Goal: Information Seeking & Learning: Get advice/opinions

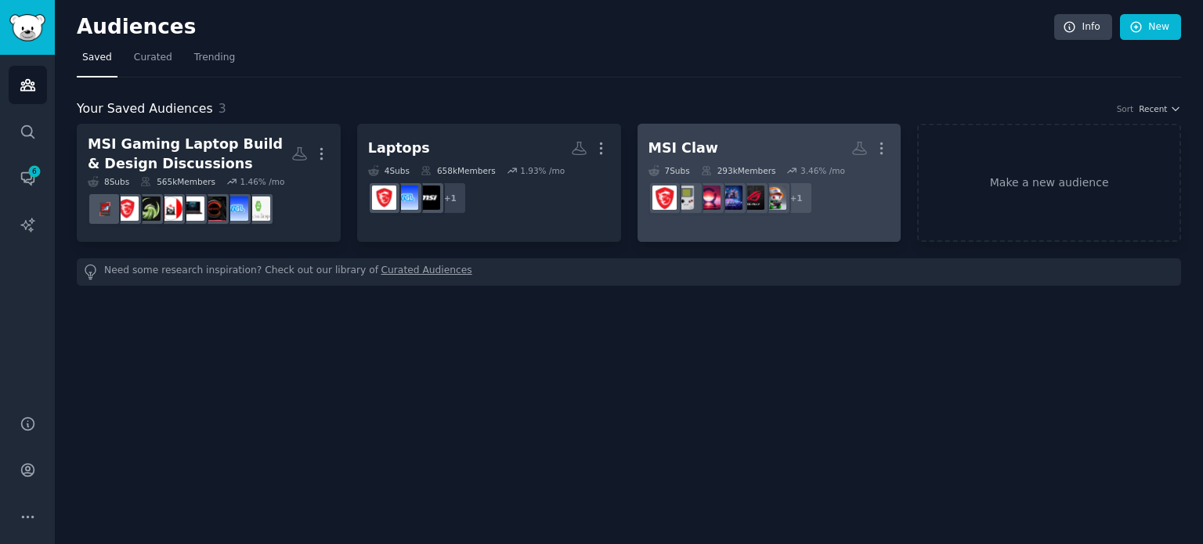
click at [702, 159] on h2 "MSI Claw More" at bounding box center [769, 148] width 242 height 27
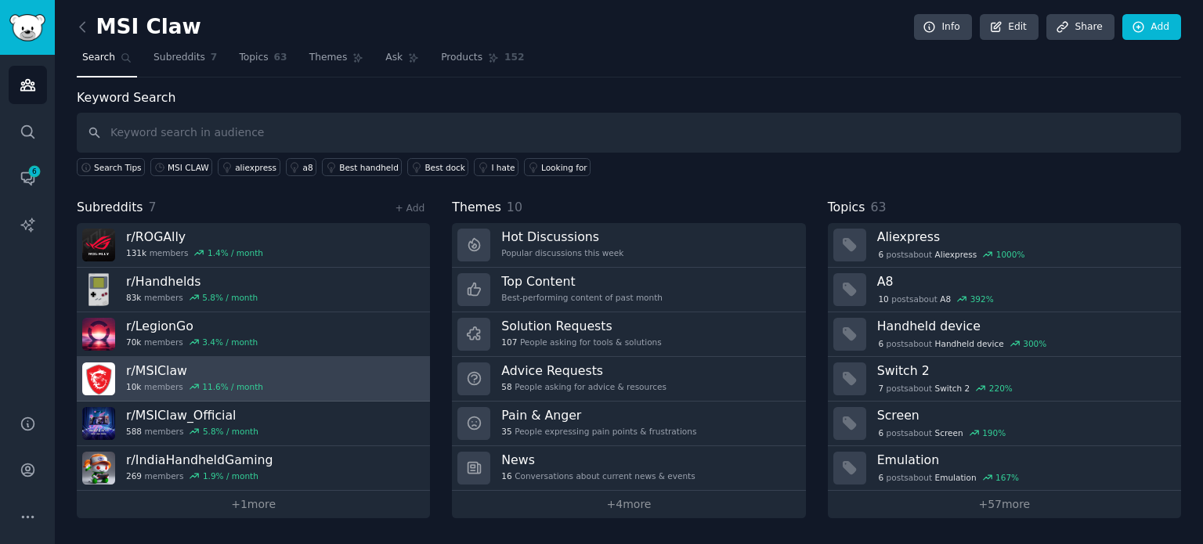
click at [216, 374] on h3 "r/ MSIClaw" at bounding box center [194, 371] width 137 height 16
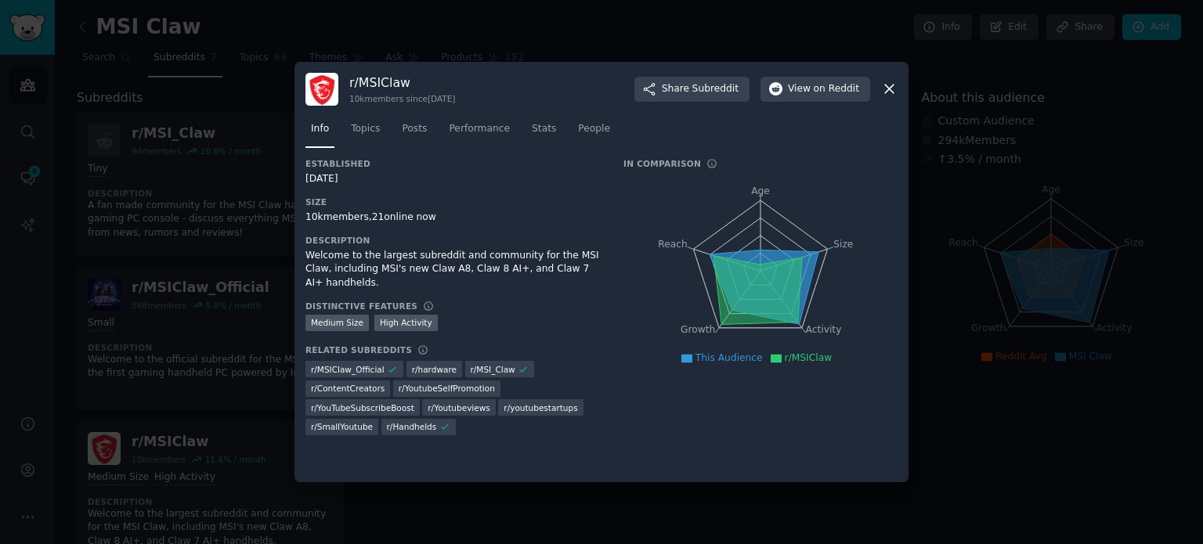
click at [895, 87] on icon at bounding box center [889, 89] width 16 height 16
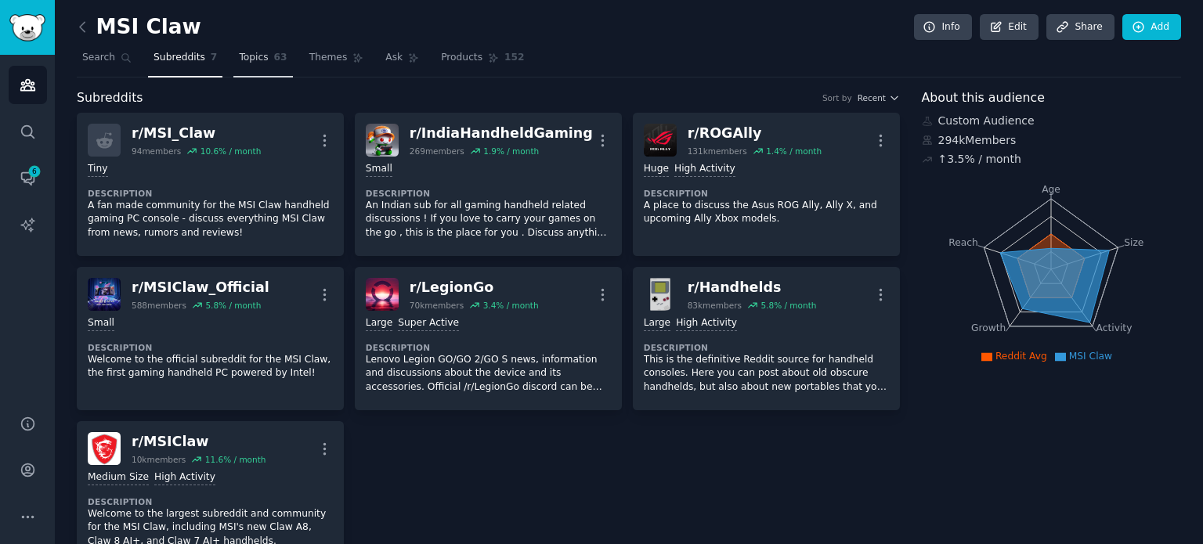
click at [241, 70] on link "Topics 63" at bounding box center [262, 61] width 59 height 32
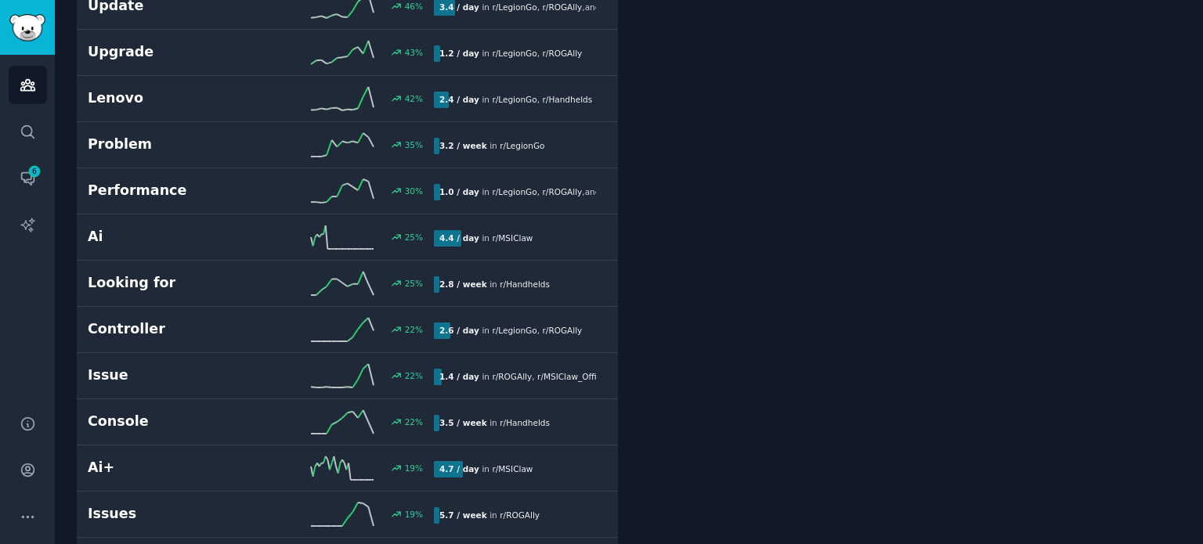
scroll to position [694, 0]
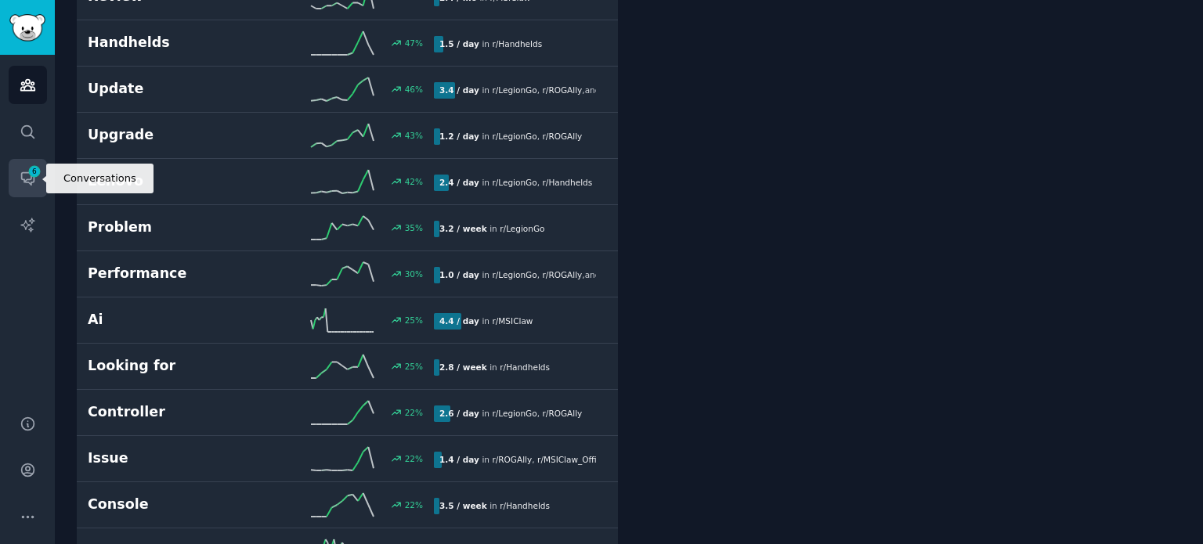
click at [28, 179] on icon "Sidebar" at bounding box center [27, 179] width 13 height 13
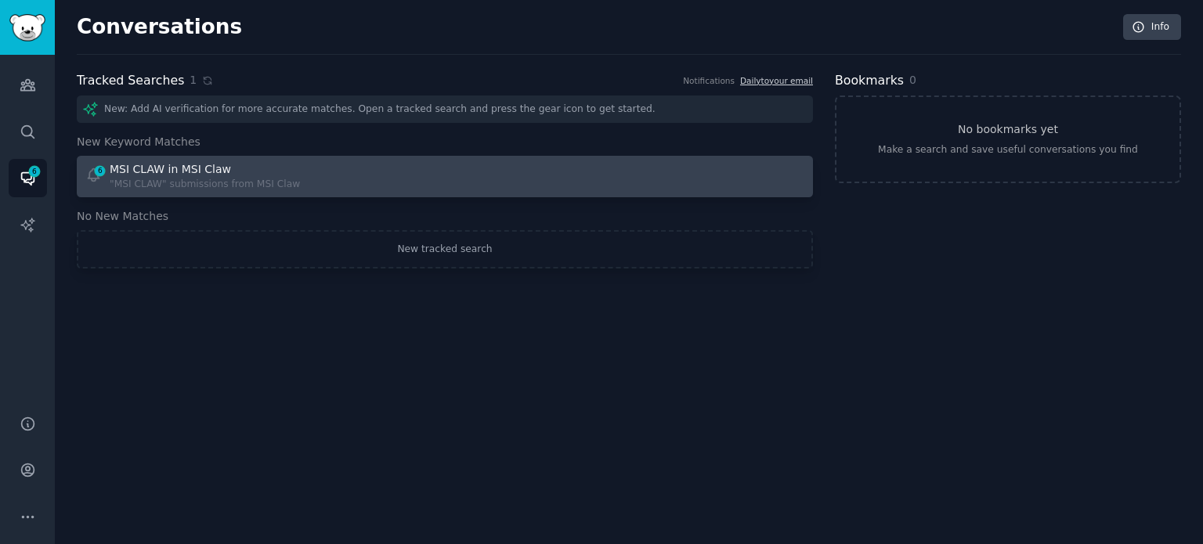
click at [119, 179] on div ""MSI CLAW" submissions from MSI Claw" at bounding box center [205, 185] width 190 height 14
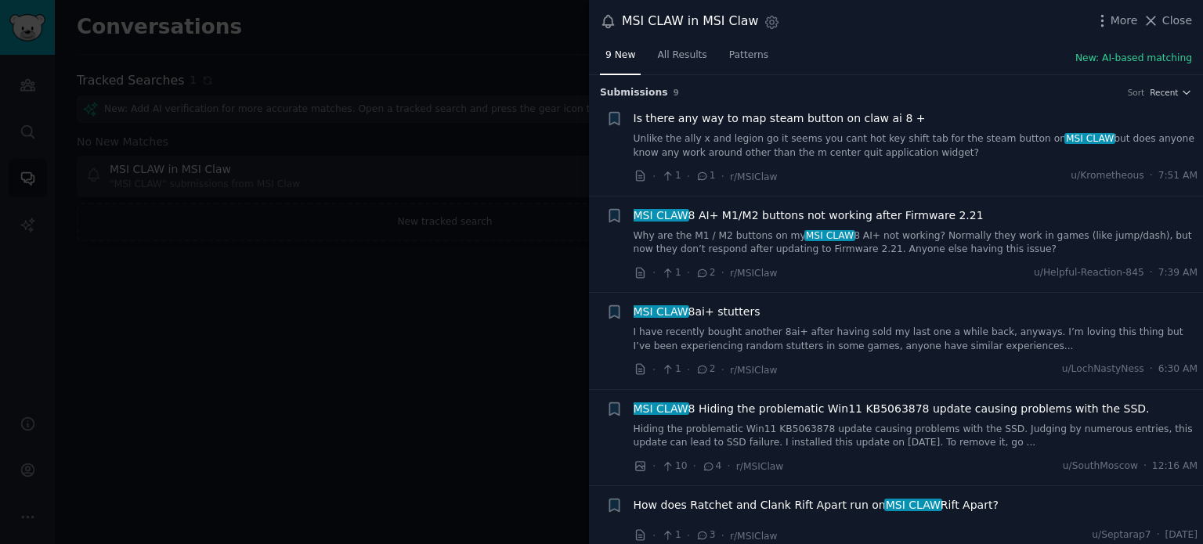
click at [764, 121] on span "Is there any way to map steam button on claw ai 8 +" at bounding box center [779, 118] width 292 height 16
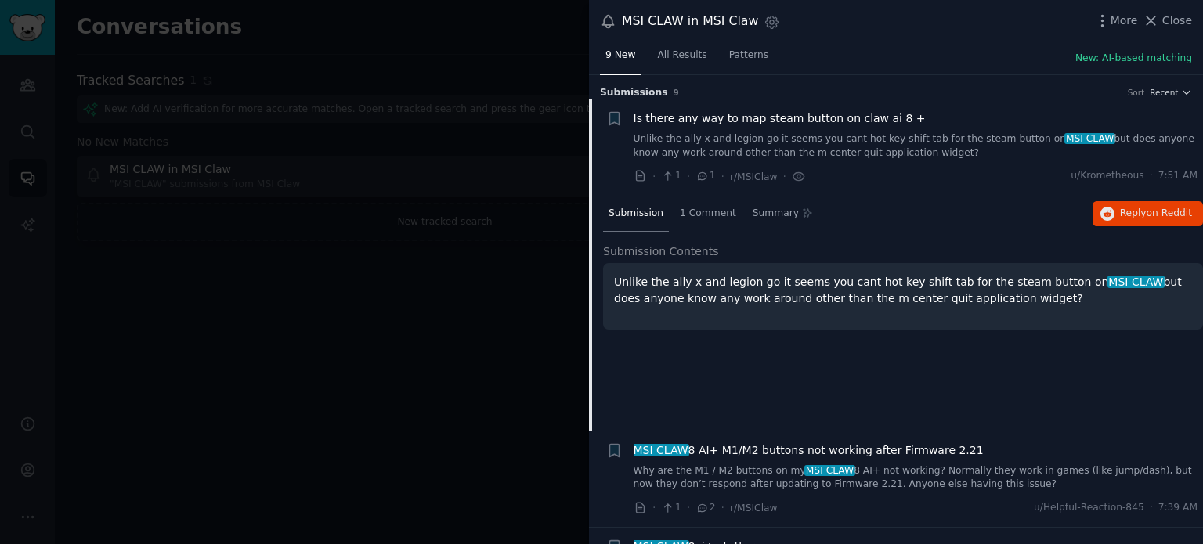
scroll to position [24, 0]
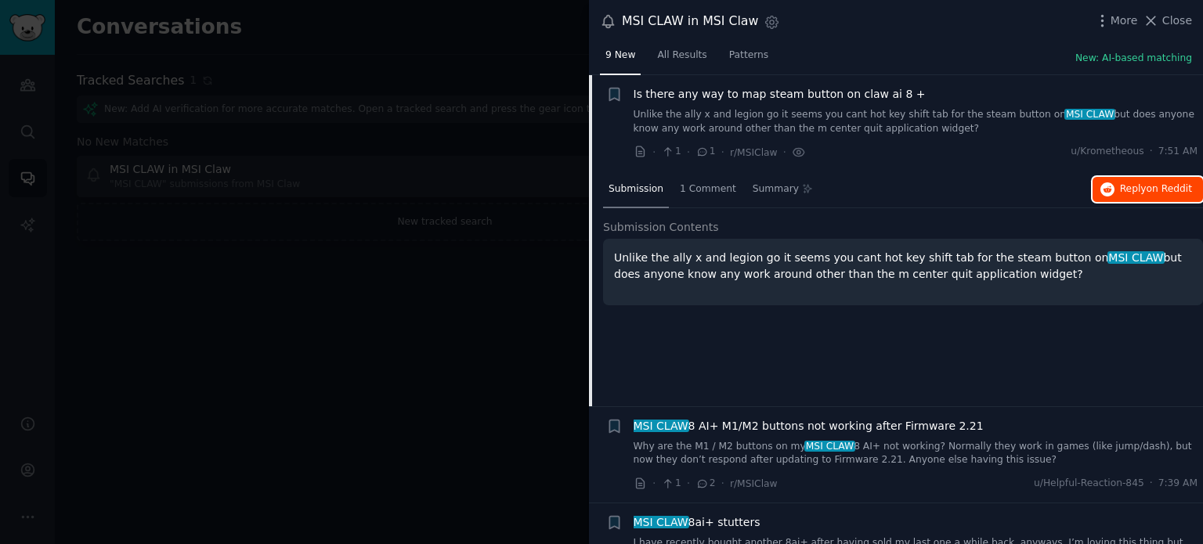
click at [1107, 189] on icon "button" at bounding box center [1107, 189] width 14 height 14
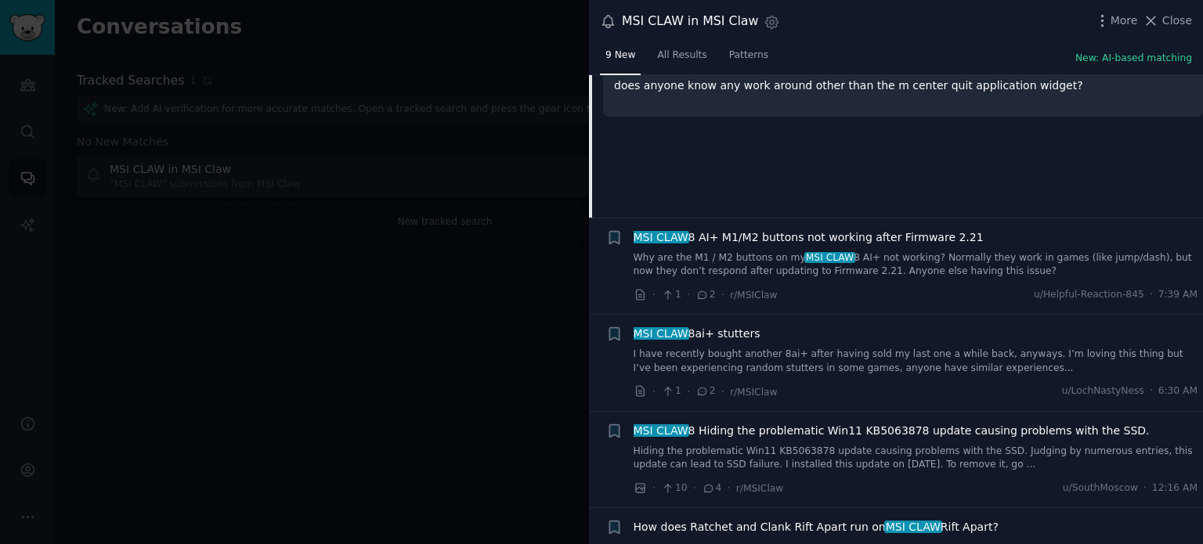
scroll to position [212, 0]
click at [792, 240] on span "MSI CLAW 8 AI+ M1/M2 buttons not working after Firmware 2.21" at bounding box center [808, 238] width 350 height 16
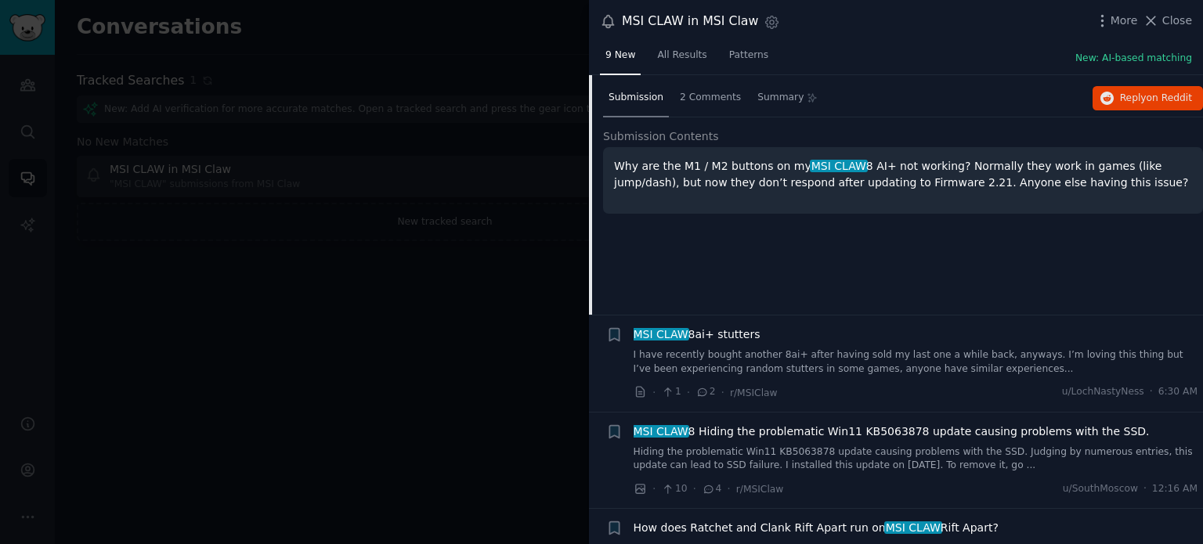
scroll to position [121, 0]
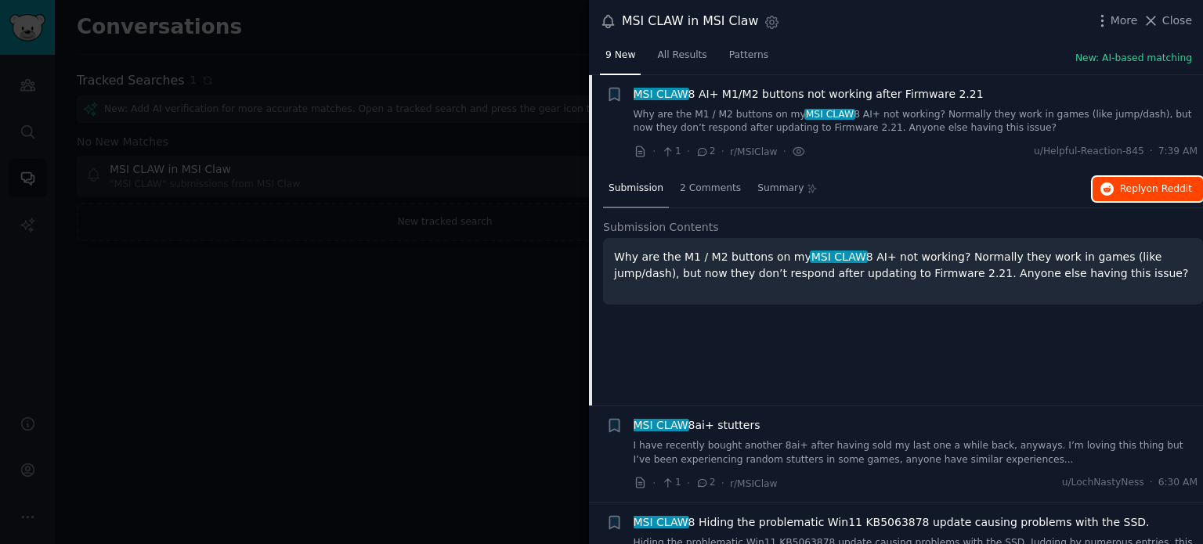
click at [1120, 193] on span "Reply on Reddit" at bounding box center [1156, 189] width 72 height 14
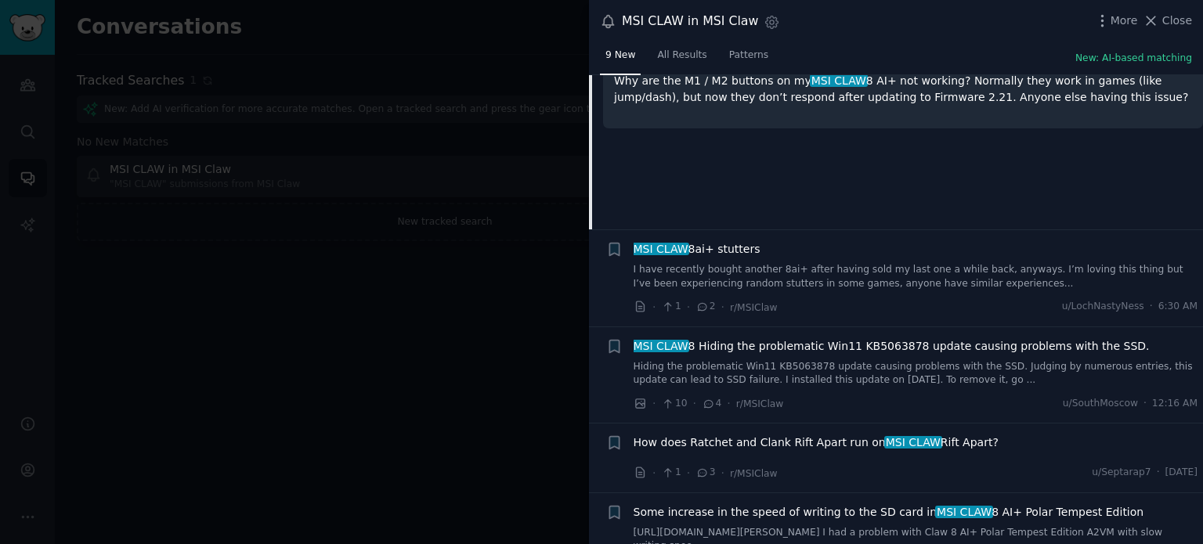
scroll to position [297, 0]
click at [721, 237] on li "+ MSI CLAW 8ai+ stutters I have recently bought another 8ai+ after having sold …" at bounding box center [896, 279] width 614 height 96
click at [717, 246] on span "MSI CLAW 8ai+ stutters" at bounding box center [696, 250] width 127 height 16
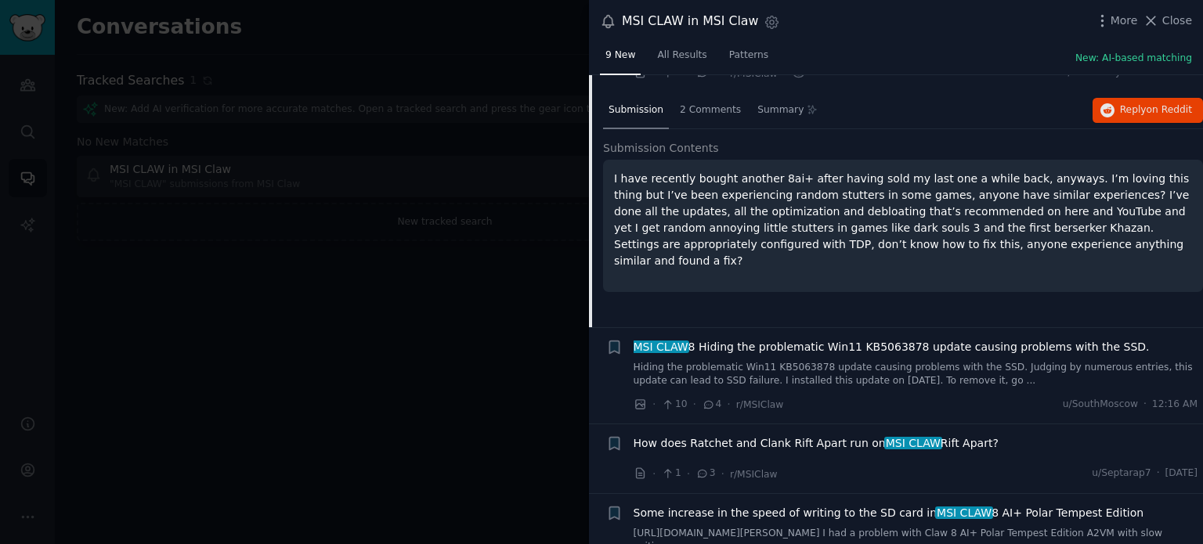
scroll to position [218, 0]
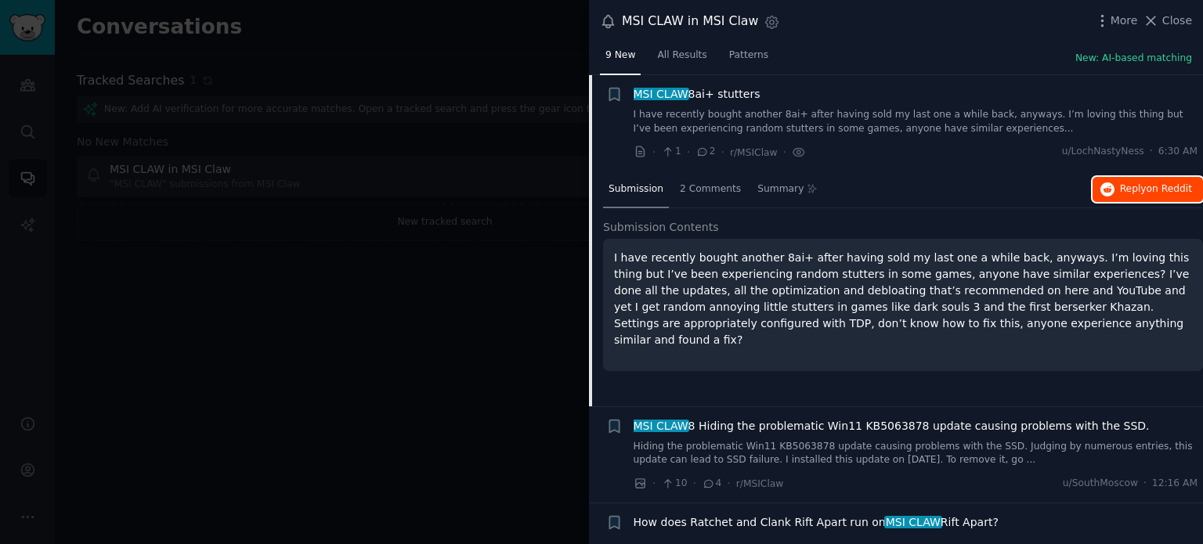
click at [1117, 180] on button "Reply on Reddit" at bounding box center [1147, 189] width 110 height 25
click at [1178, 19] on span "Close" at bounding box center [1177, 21] width 30 height 16
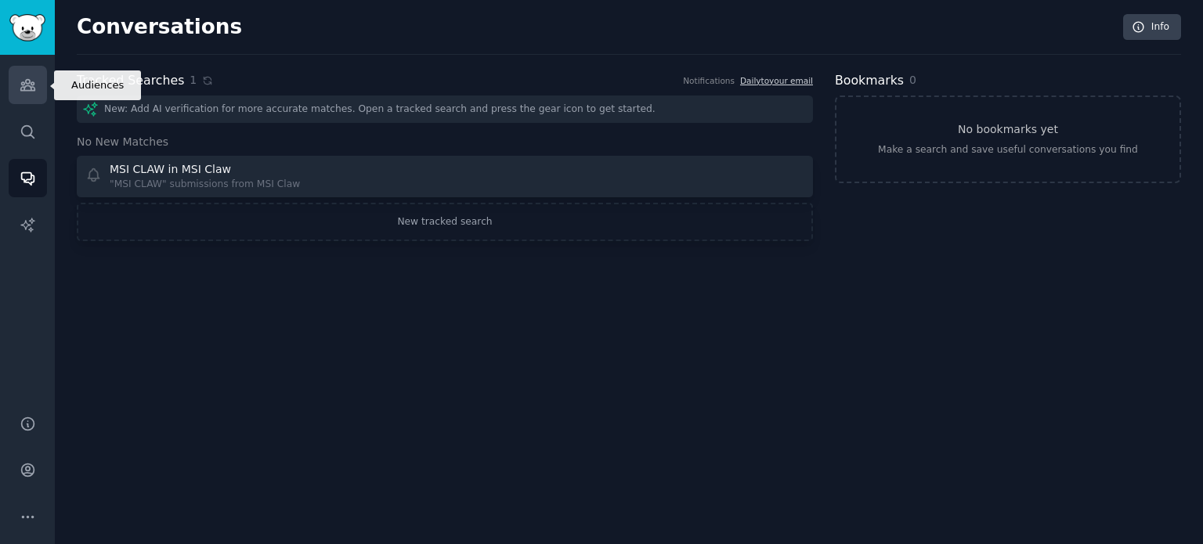
click at [16, 78] on link "Audiences" at bounding box center [28, 85] width 38 height 38
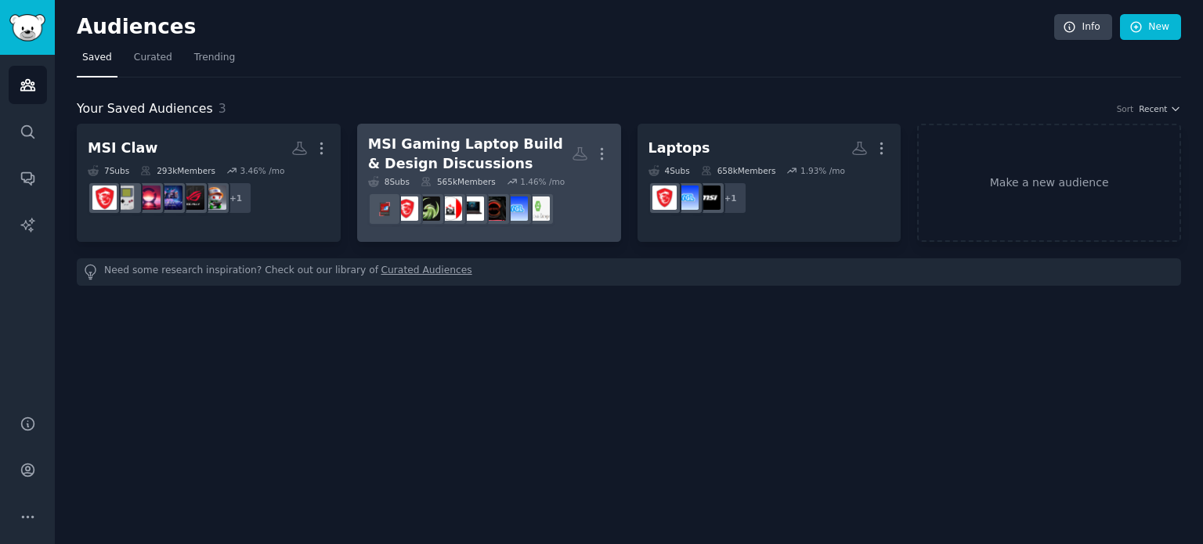
click at [473, 153] on div "MSI Gaming Laptop Build & Design Discussions" at bounding box center [470, 154] width 204 height 38
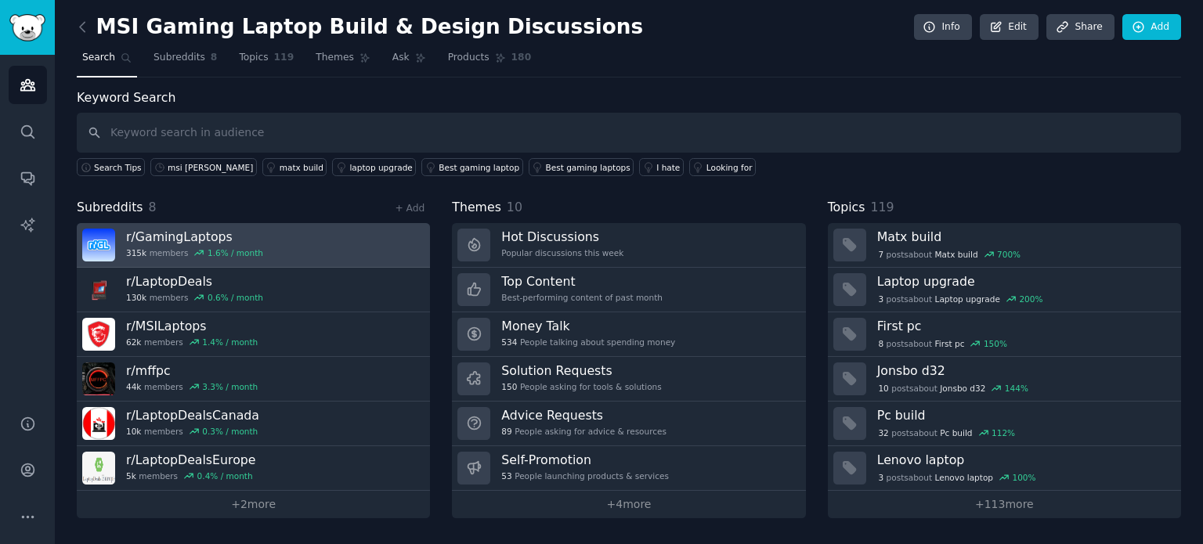
click at [338, 252] on link "r/ GamingLaptops 315k members 1.6 % / month" at bounding box center [253, 245] width 353 height 45
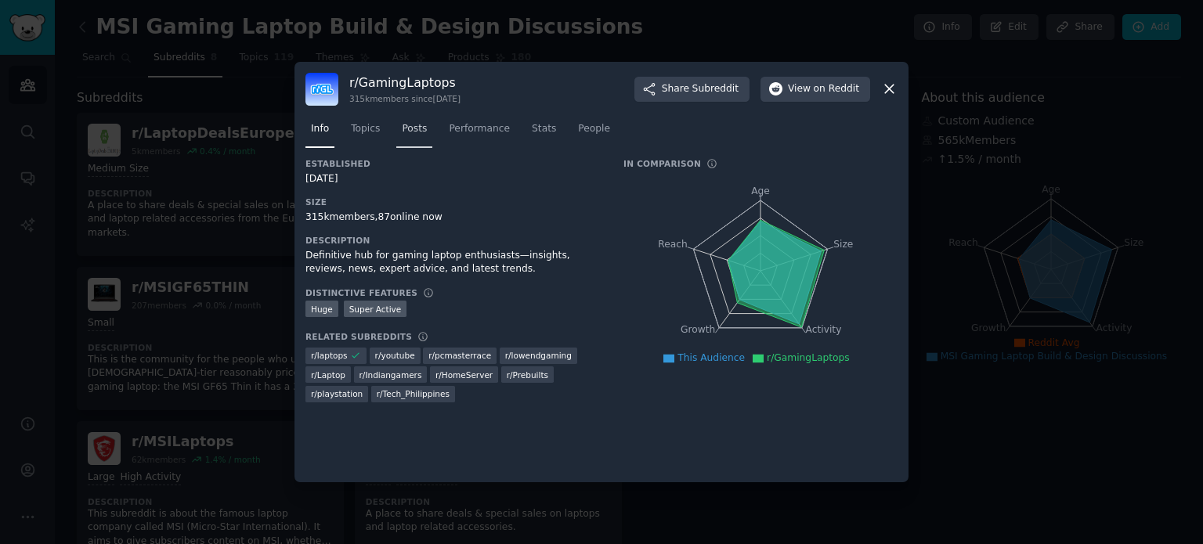
click at [409, 135] on span "Posts" at bounding box center [414, 129] width 25 height 14
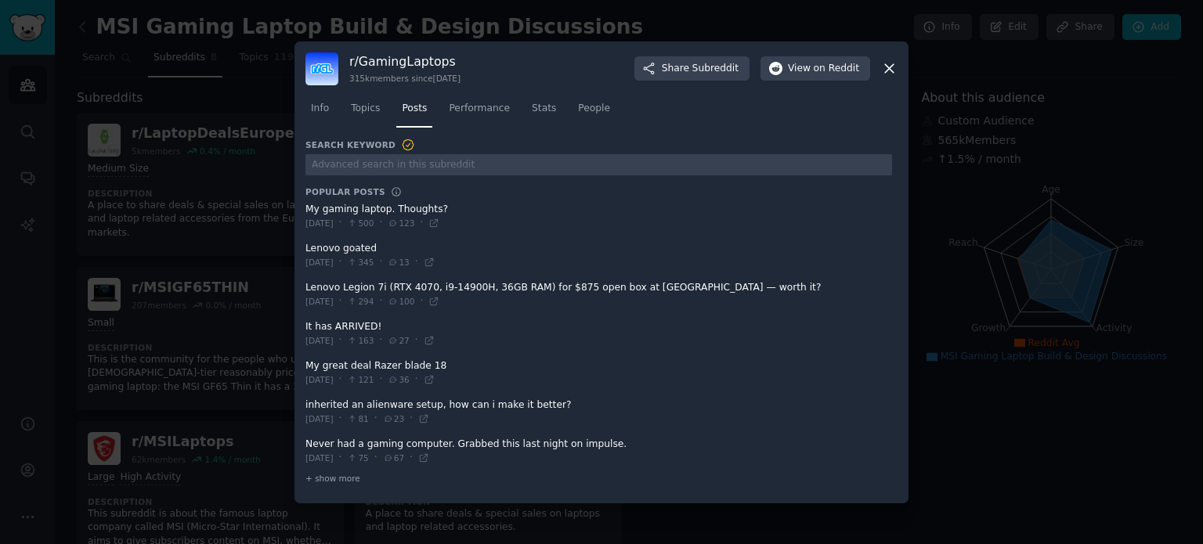
click at [402, 211] on span at bounding box center [598, 216] width 587 height 38
click at [439, 223] on icon at bounding box center [433, 223] width 11 height 11
click at [879, 74] on div "r/ GamingLaptops 315k members since [DATE] Share Subreddit View on Reddit" at bounding box center [601, 68] width 592 height 33
click at [881, 74] on icon at bounding box center [889, 68] width 16 height 16
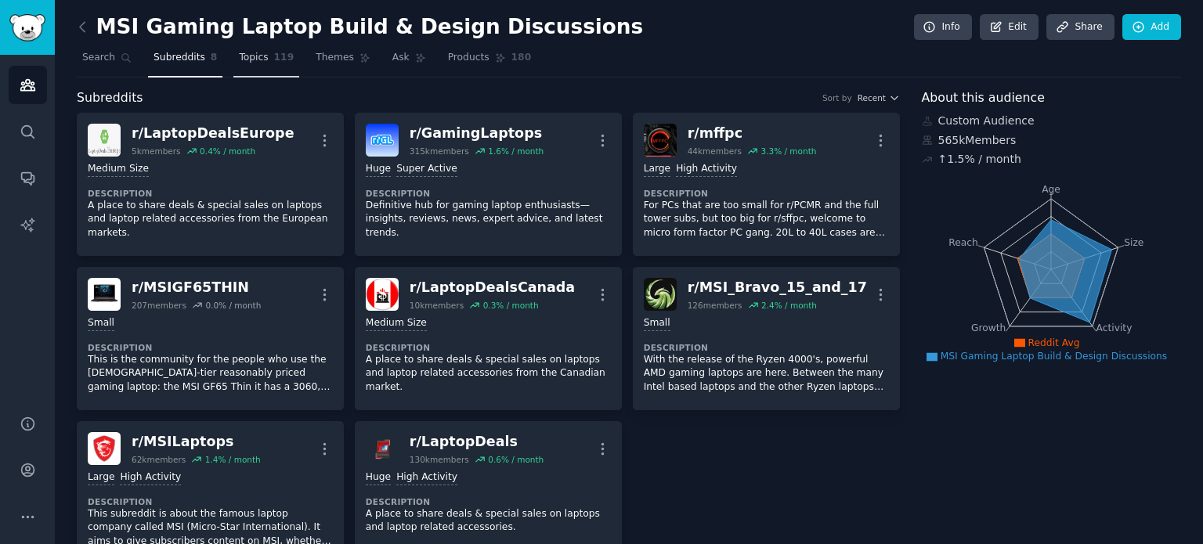
click at [276, 59] on span "119" at bounding box center [284, 58] width 20 height 14
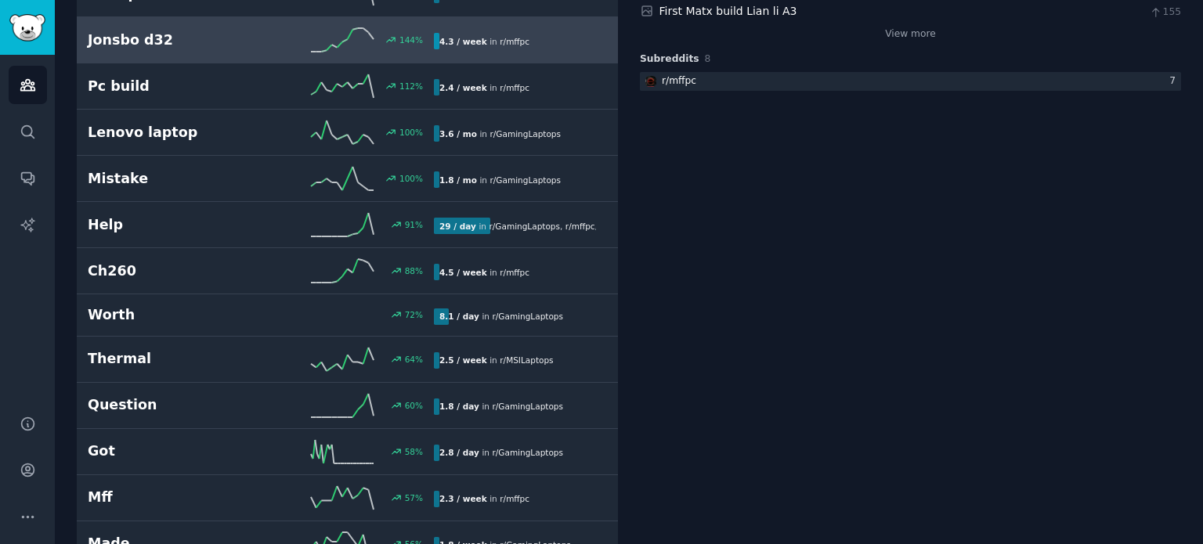
scroll to position [402, 0]
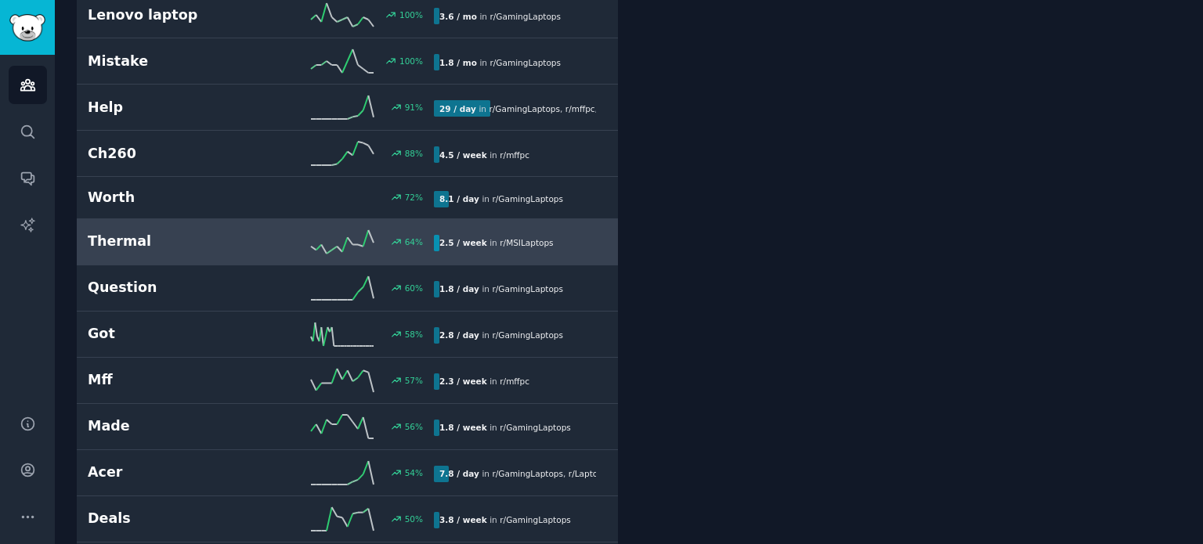
click at [446, 247] on div "2.5 / week in r/ MSILaptops" at bounding box center [496, 243] width 125 height 16
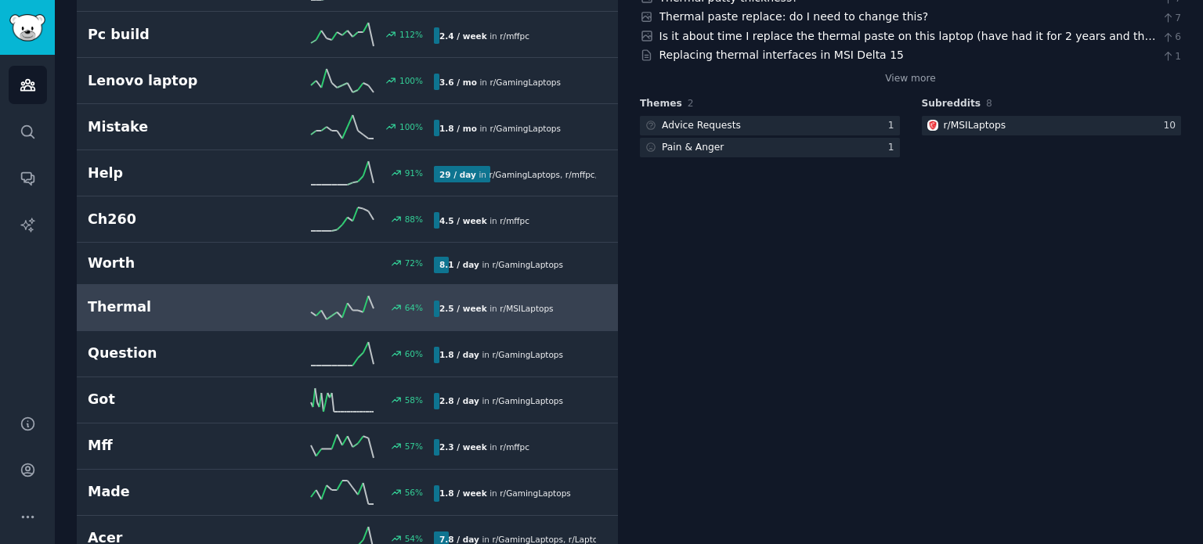
scroll to position [338, 0]
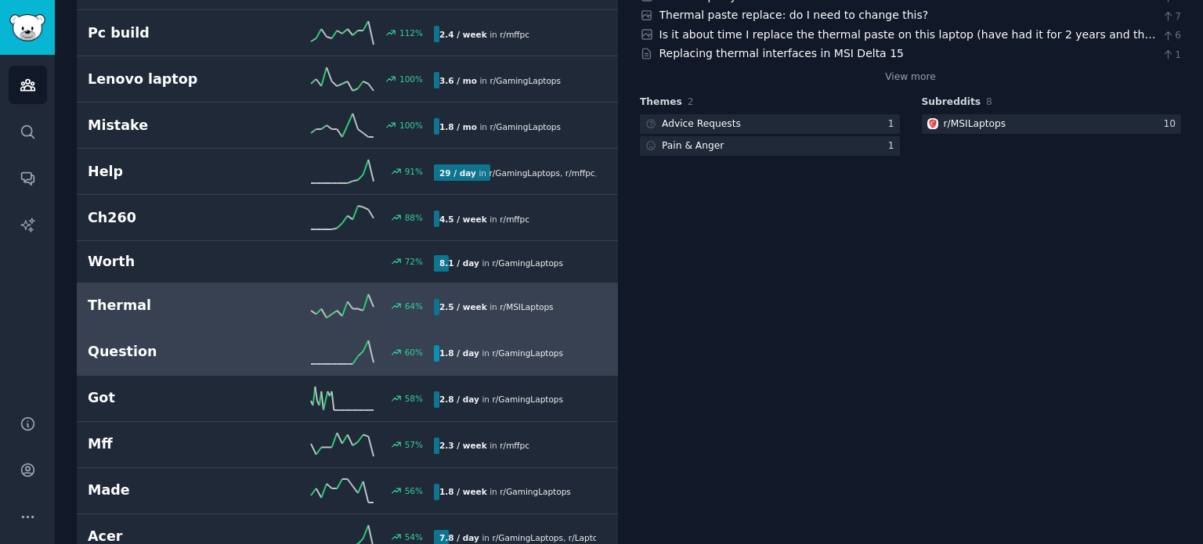
click at [453, 348] on b "1.8 / day" at bounding box center [459, 352] width 40 height 9
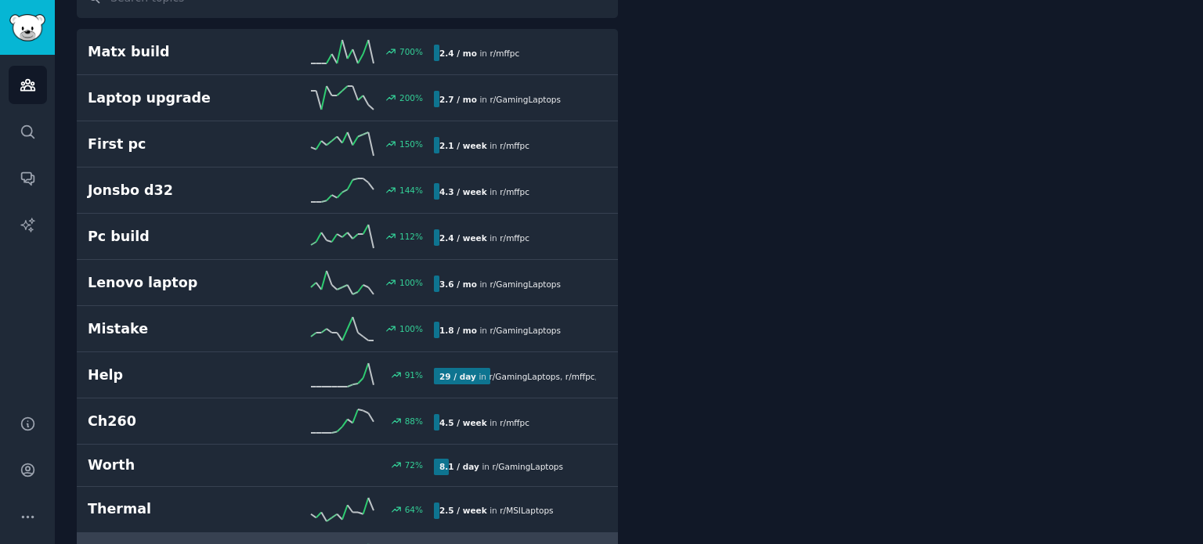
scroll to position [87, 0]
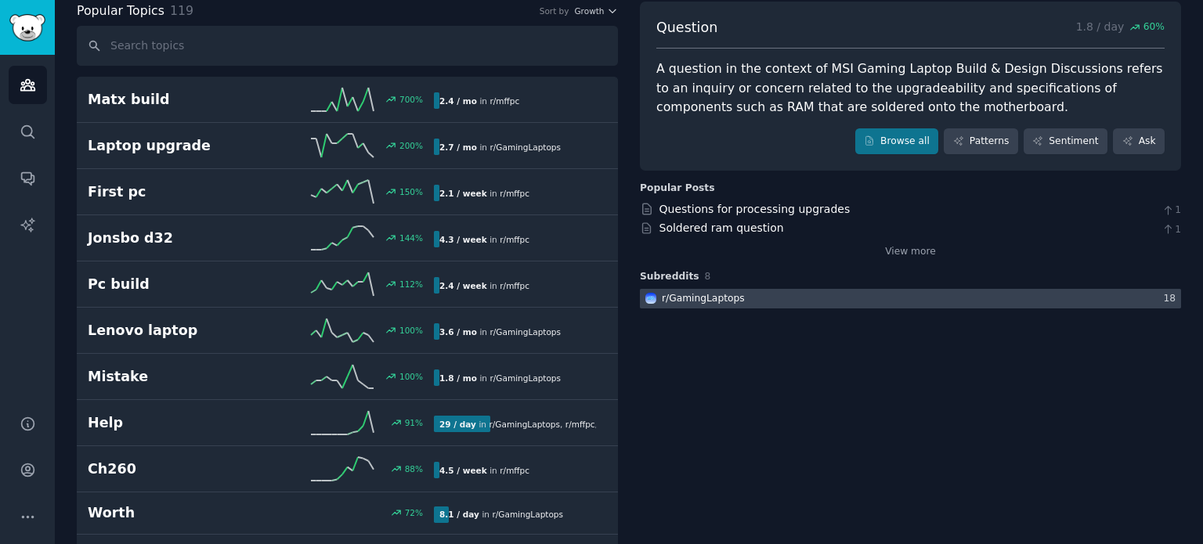
click at [880, 304] on div at bounding box center [910, 299] width 541 height 20
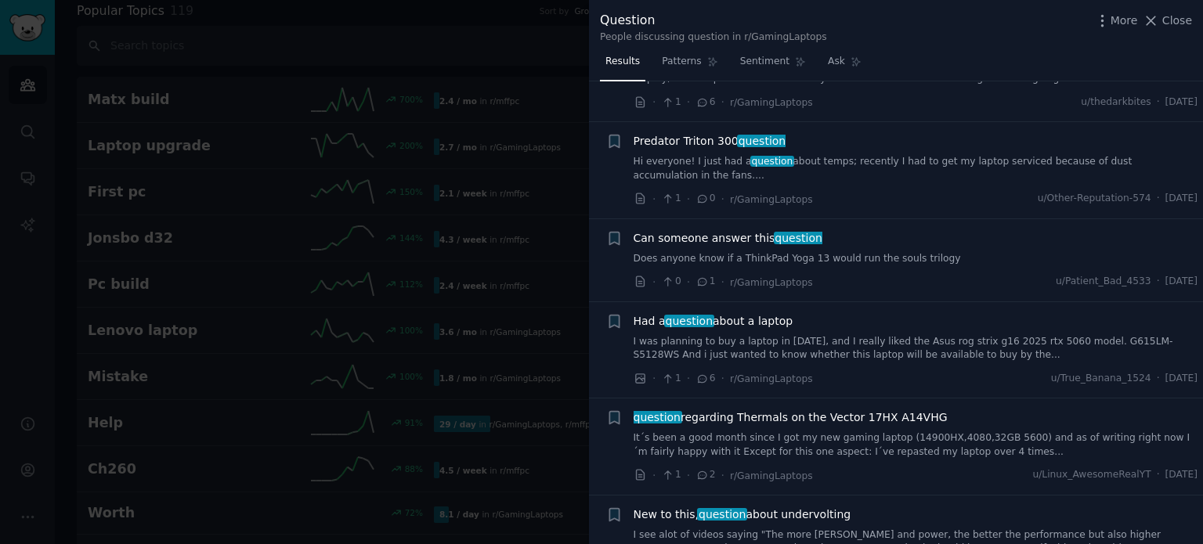
scroll to position [1320, 0]
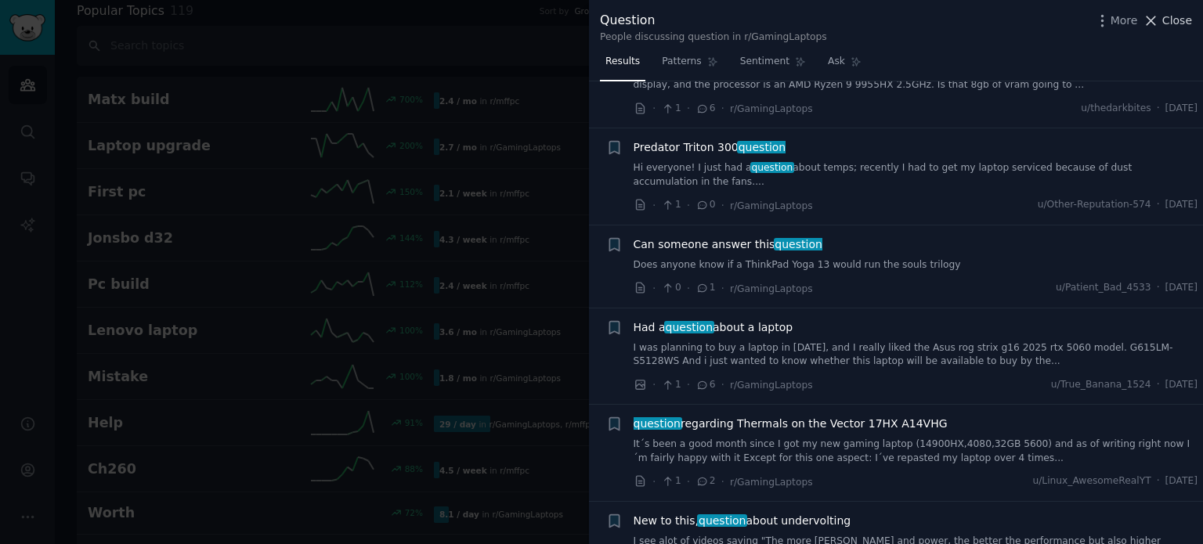
click at [1159, 18] on icon at bounding box center [1150, 21] width 16 height 16
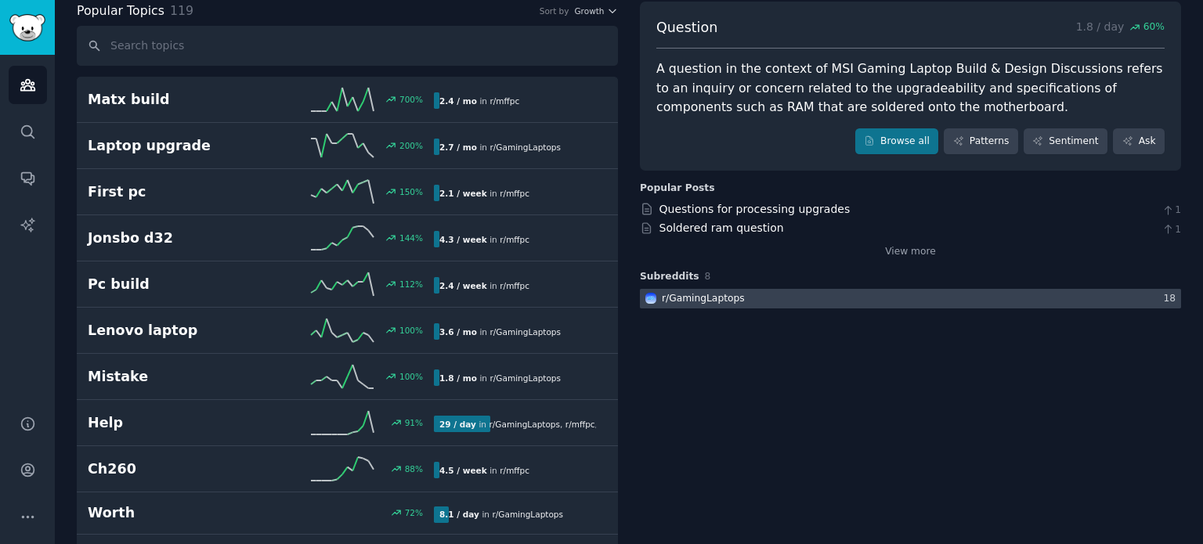
click at [1067, 305] on div at bounding box center [910, 299] width 541 height 20
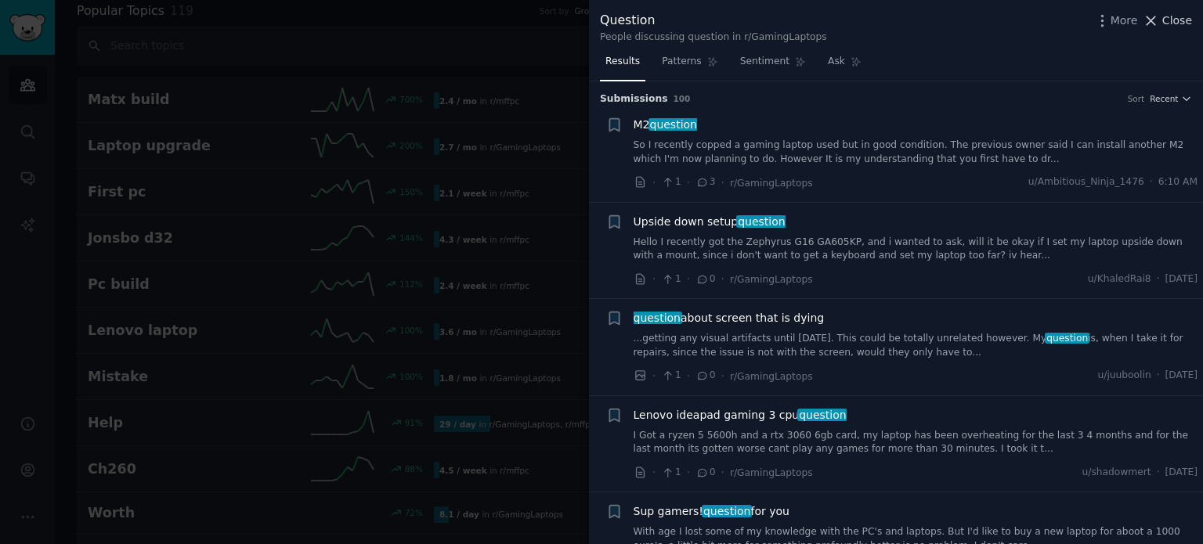
click at [1177, 26] on span "Close" at bounding box center [1177, 21] width 30 height 16
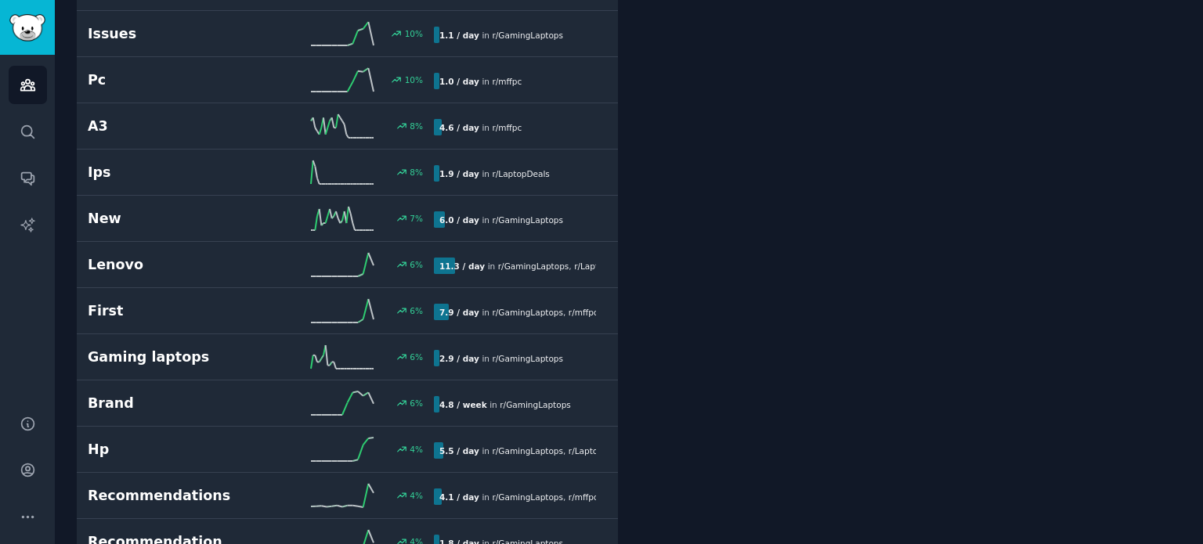
scroll to position [2200, 0]
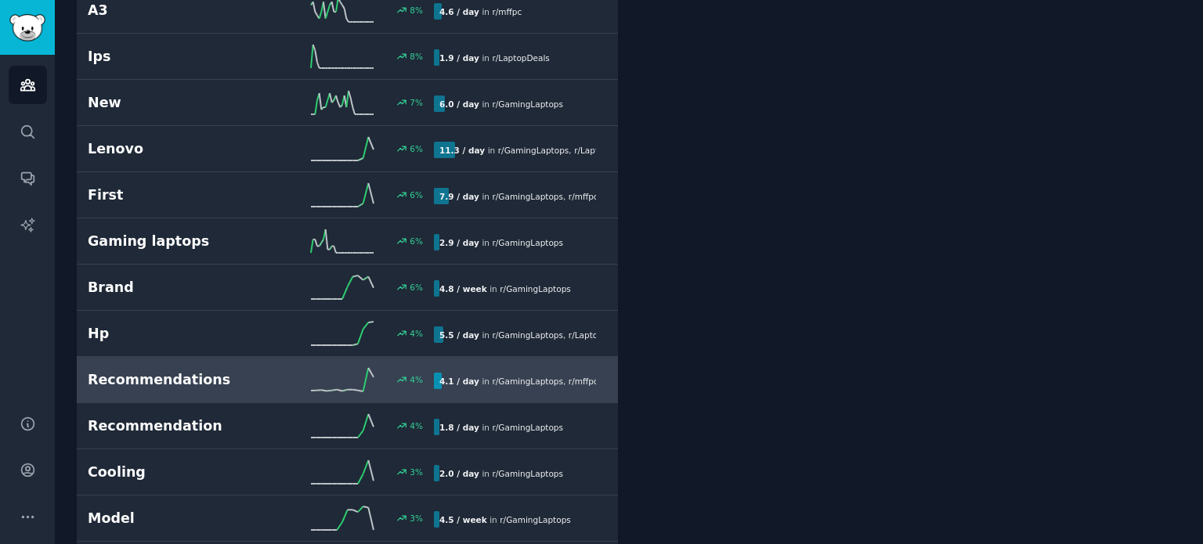
click at [473, 373] on div "4.1 / day in r/ GamingLaptops , r/ mffpc" at bounding box center [515, 381] width 162 height 16
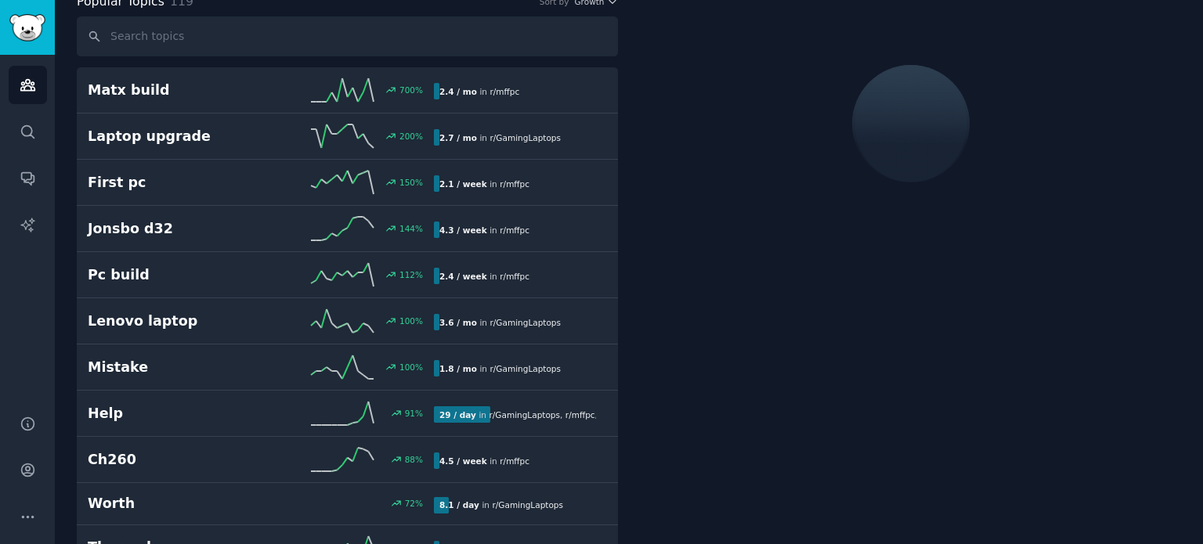
scroll to position [87, 0]
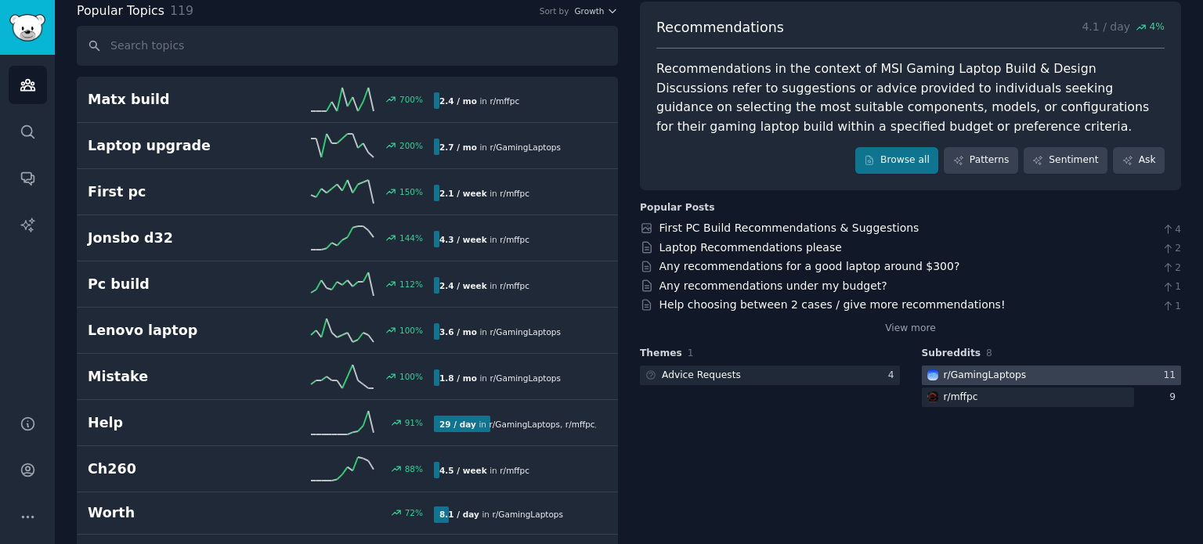
click at [962, 374] on div "r/ GamingLaptops" at bounding box center [985, 376] width 83 height 14
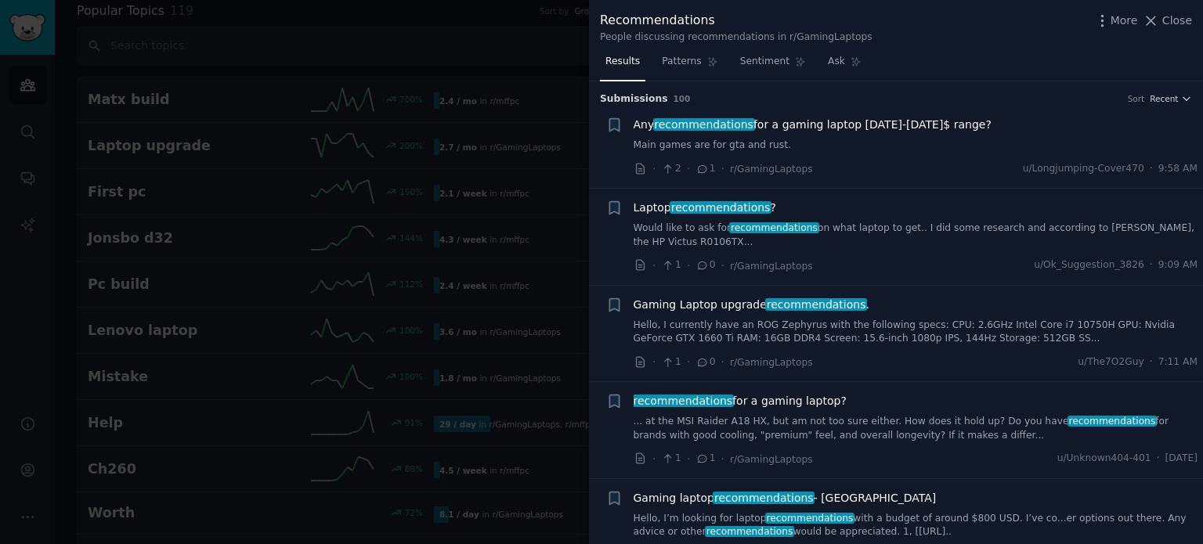
click at [868, 128] on span "Any recommendations for a gaming laptop [DATE]-[DATE]$ range?" at bounding box center [812, 125] width 358 height 16
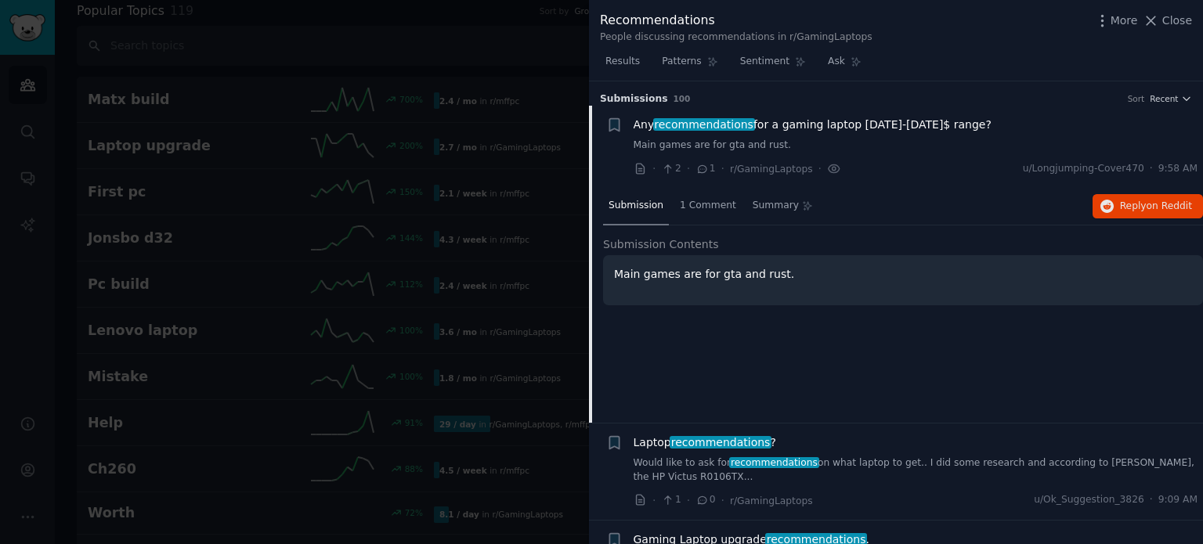
scroll to position [24, 0]
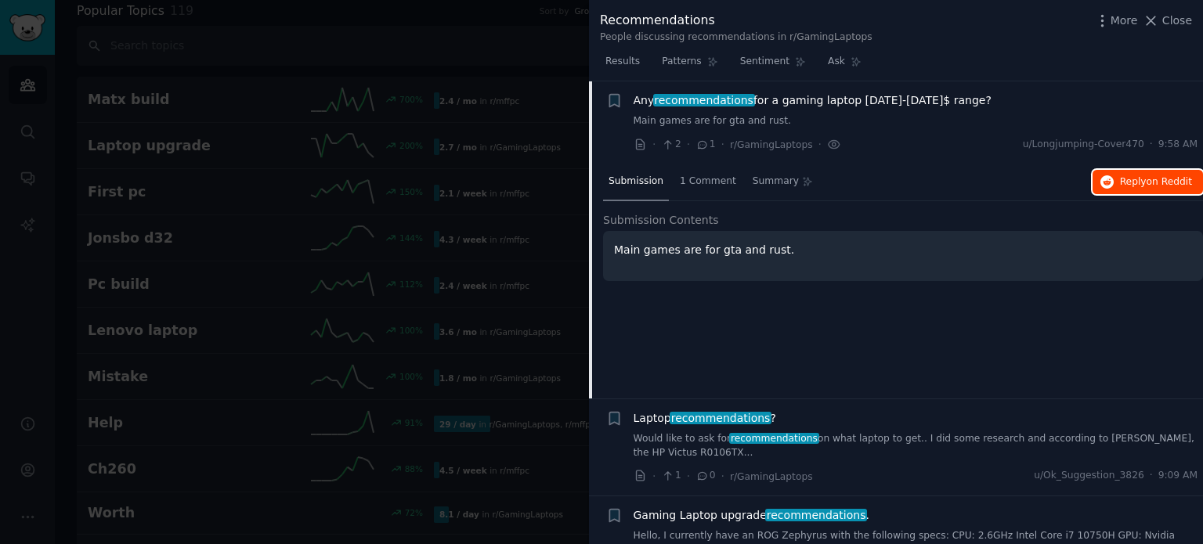
click at [1131, 189] on button "Reply on Reddit" at bounding box center [1147, 182] width 110 height 25
click at [667, 413] on span "Laptop recommendations ?" at bounding box center [704, 418] width 143 height 16
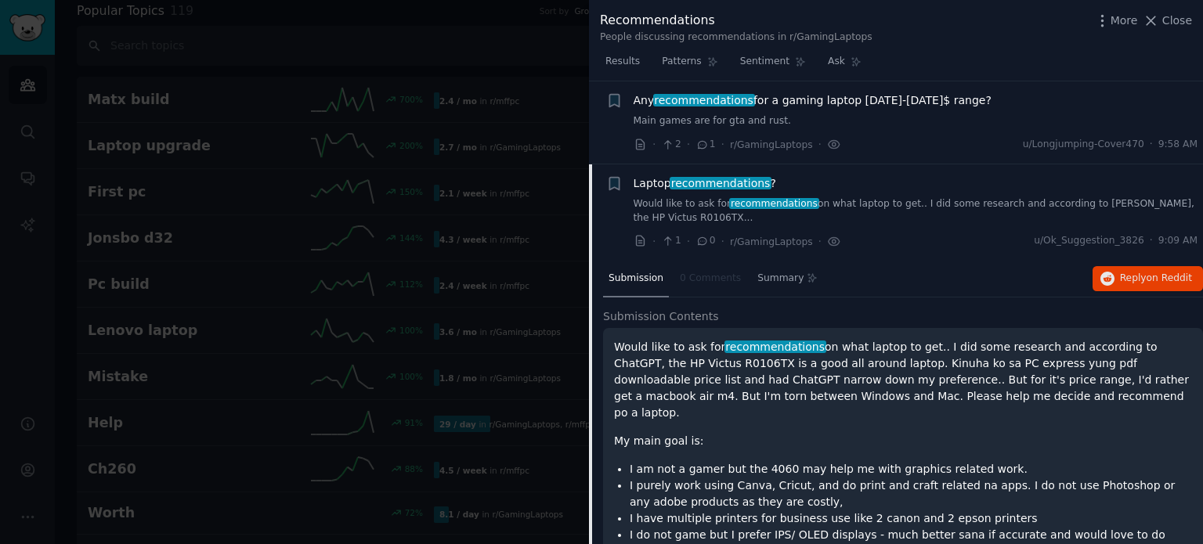
scroll to position [107, 0]
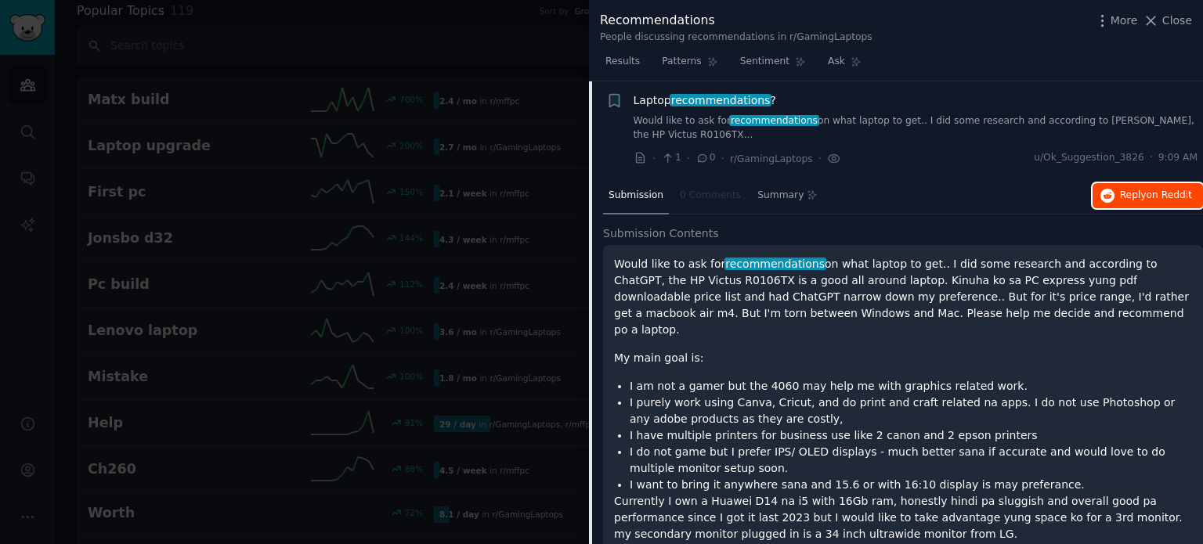
click at [1120, 190] on span "Reply on Reddit" at bounding box center [1156, 196] width 72 height 14
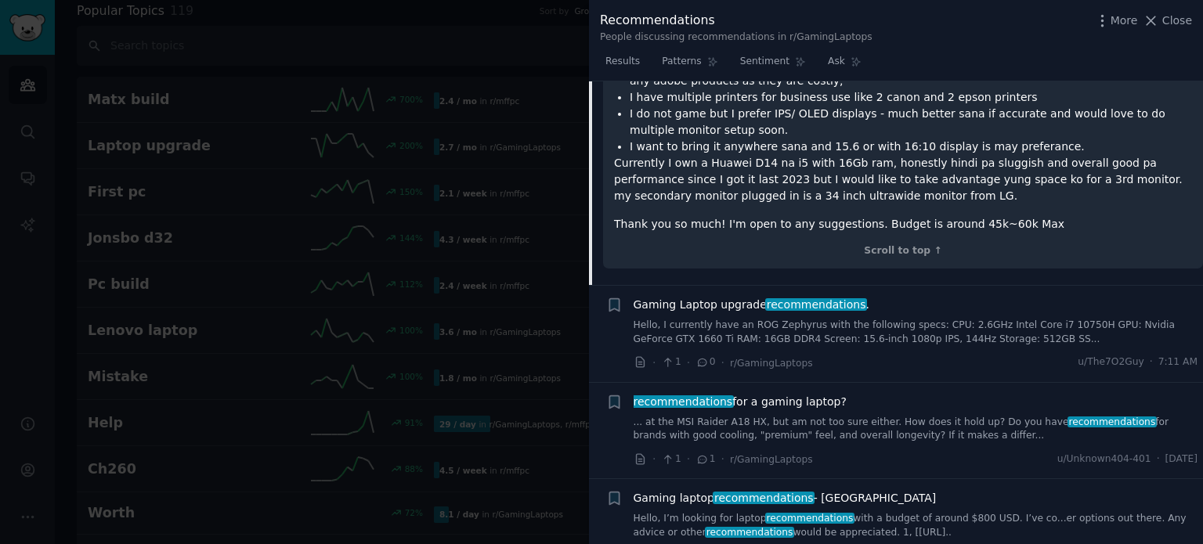
scroll to position [446, 0]
click at [742, 393] on span "recommendations for a gaming laptop?" at bounding box center [739, 401] width 213 height 16
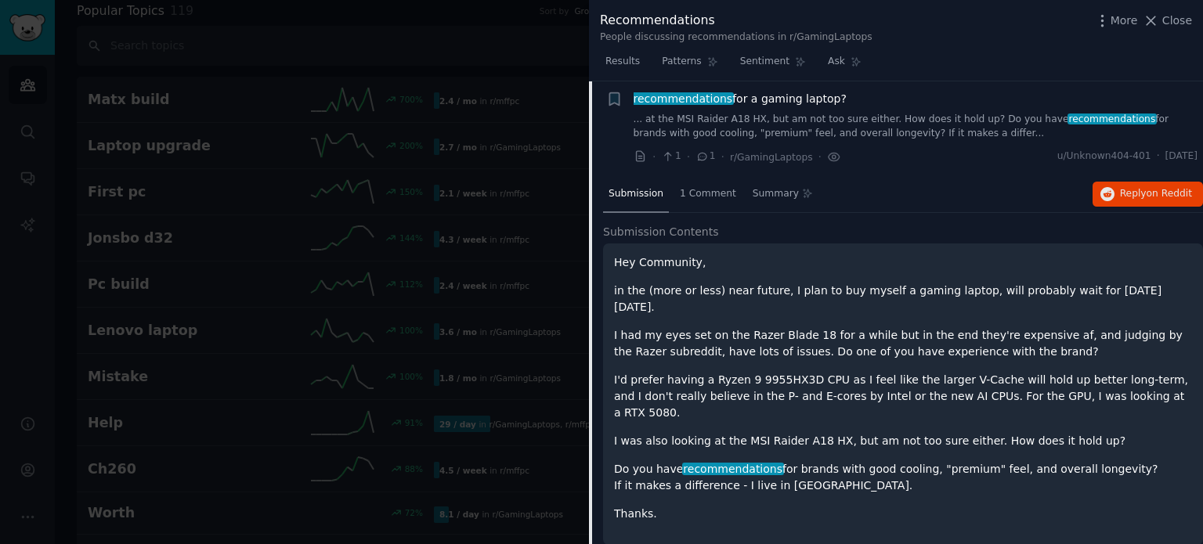
scroll to position [301, 0]
click at [1137, 196] on span "Reply on Reddit" at bounding box center [1156, 196] width 72 height 14
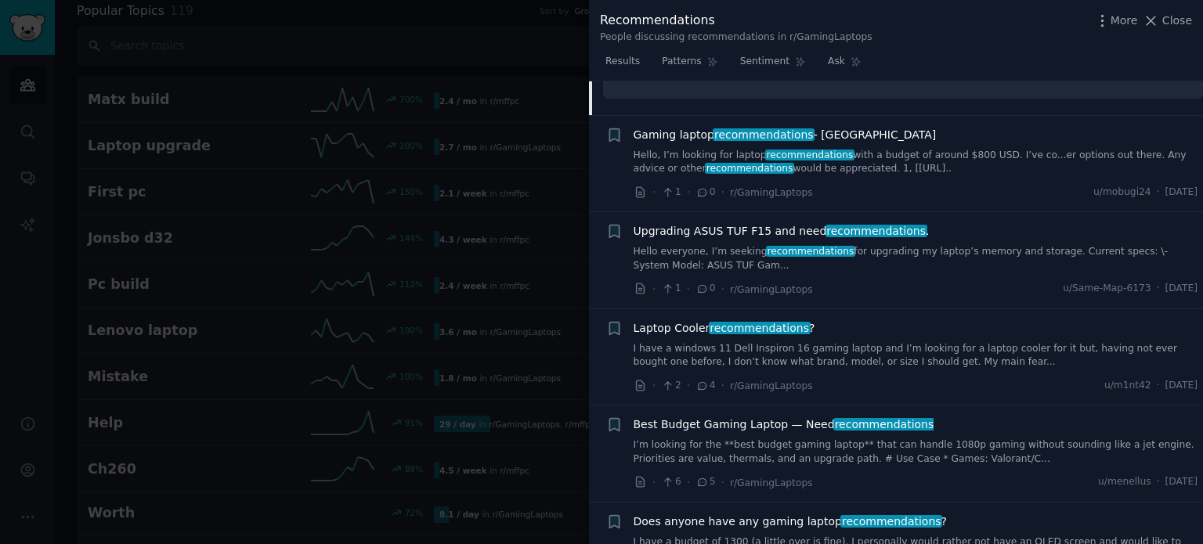
click at [692, 127] on span "Gaming laptop recommendations - [GEOGRAPHIC_DATA]" at bounding box center [784, 135] width 303 height 16
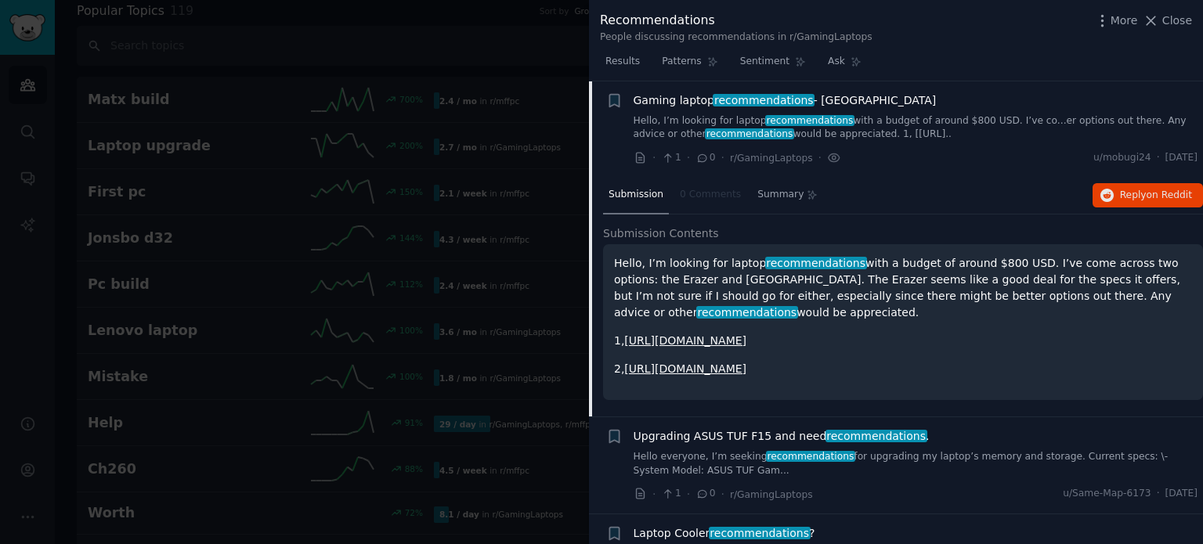
scroll to position [397, 0]
click at [1154, 198] on span "on Reddit" at bounding box center [1168, 195] width 45 height 11
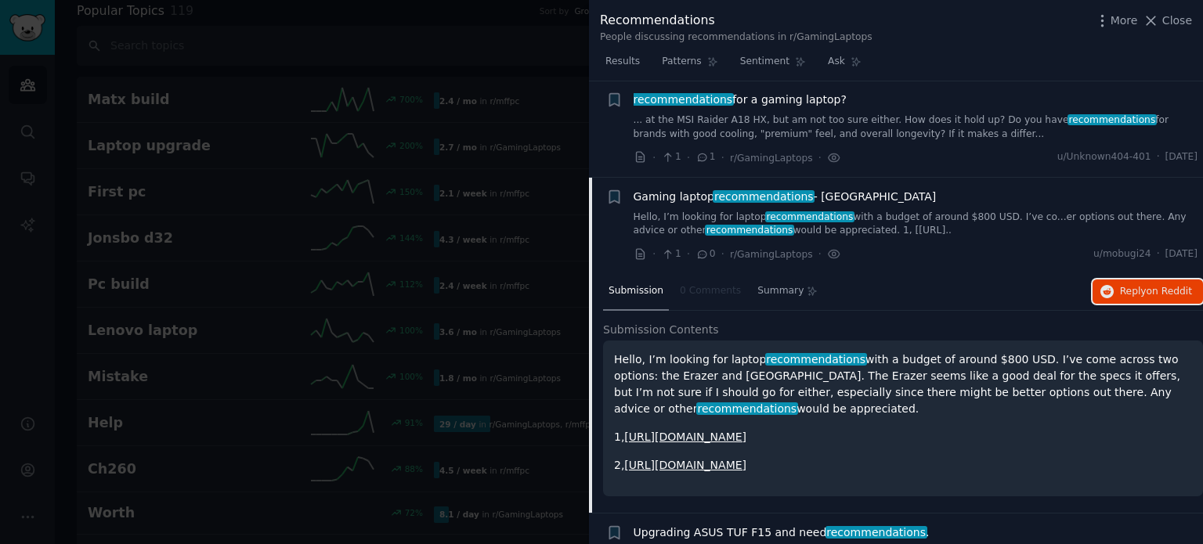
scroll to position [0, 0]
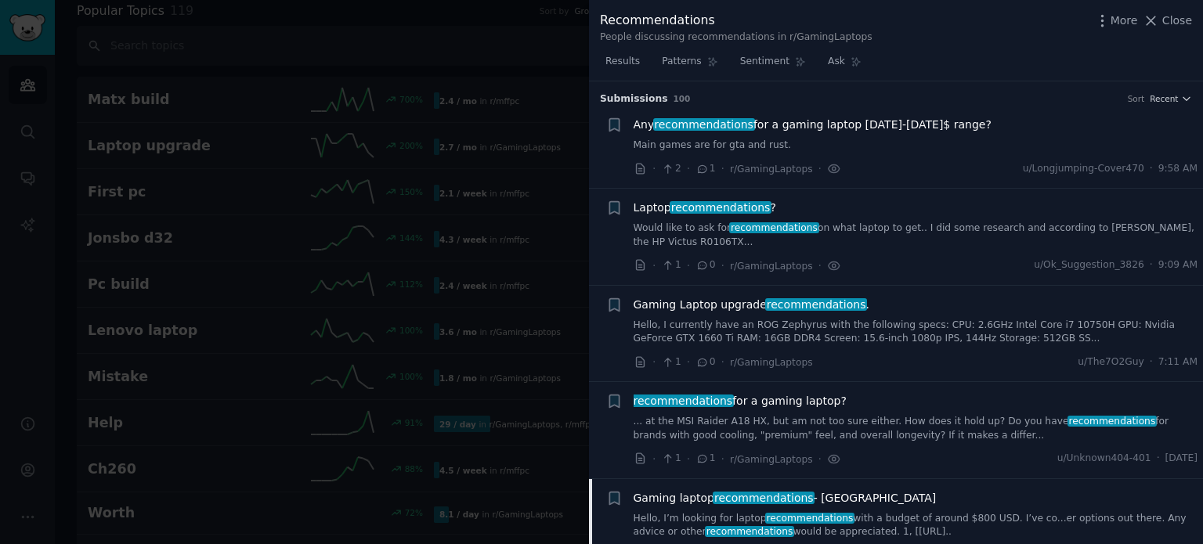
click at [1090, 121] on div "Any recommendations for a gaming laptop [DATE]-[DATE]$ range?" at bounding box center [915, 125] width 565 height 16
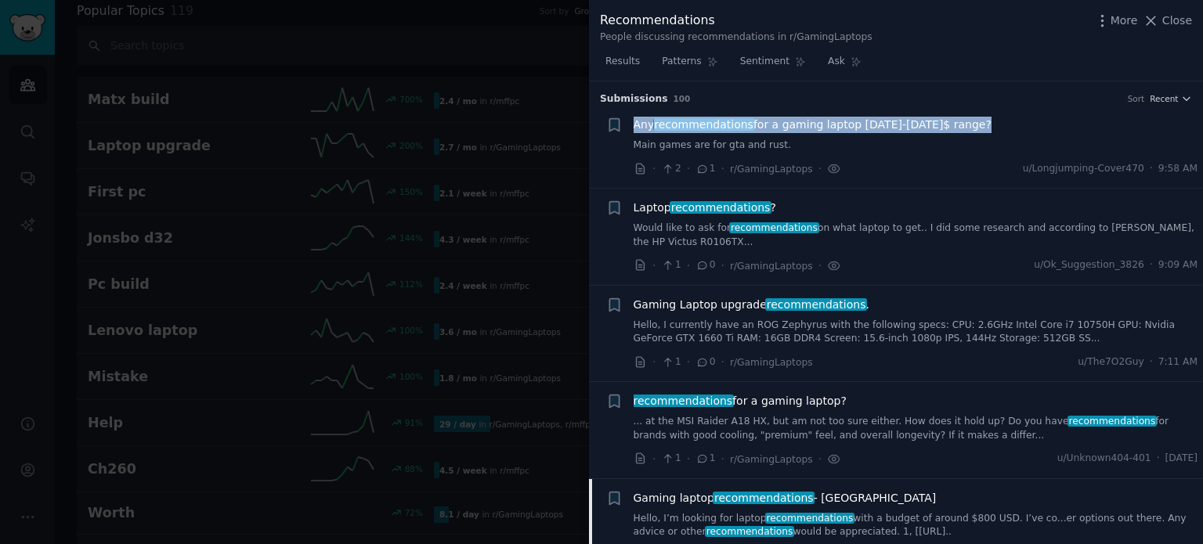
click at [1090, 121] on div "Any recommendations for a gaming laptop [DATE]-[DATE]$ range?" at bounding box center [915, 125] width 565 height 16
click at [1177, 13] on span "Close" at bounding box center [1177, 21] width 30 height 16
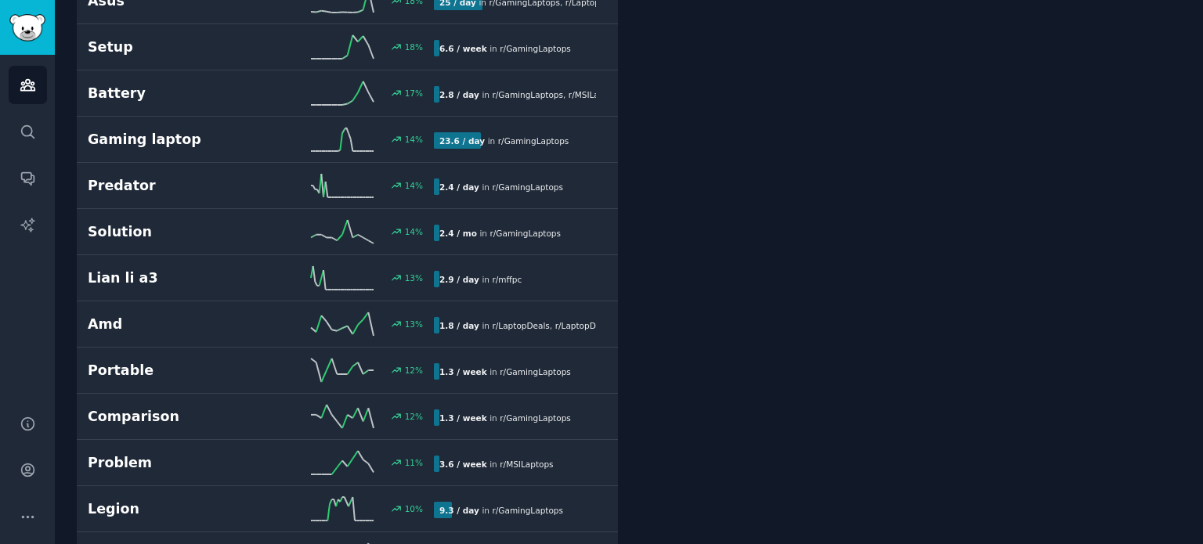
scroll to position [1564, 0]
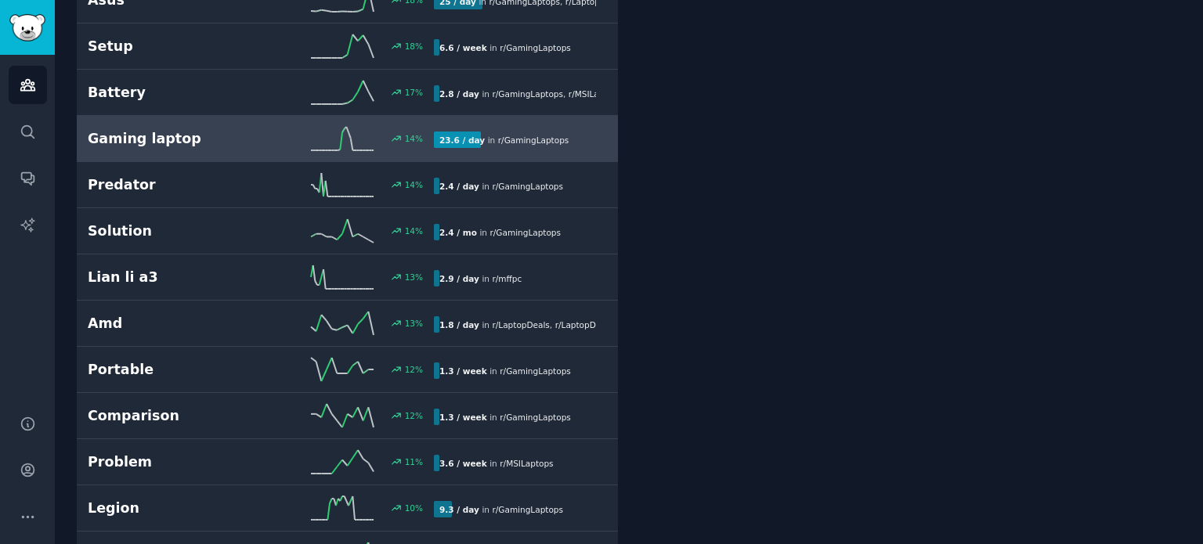
click at [499, 132] on div "23.6 / day in r/ GamingLaptops" at bounding box center [504, 140] width 140 height 16
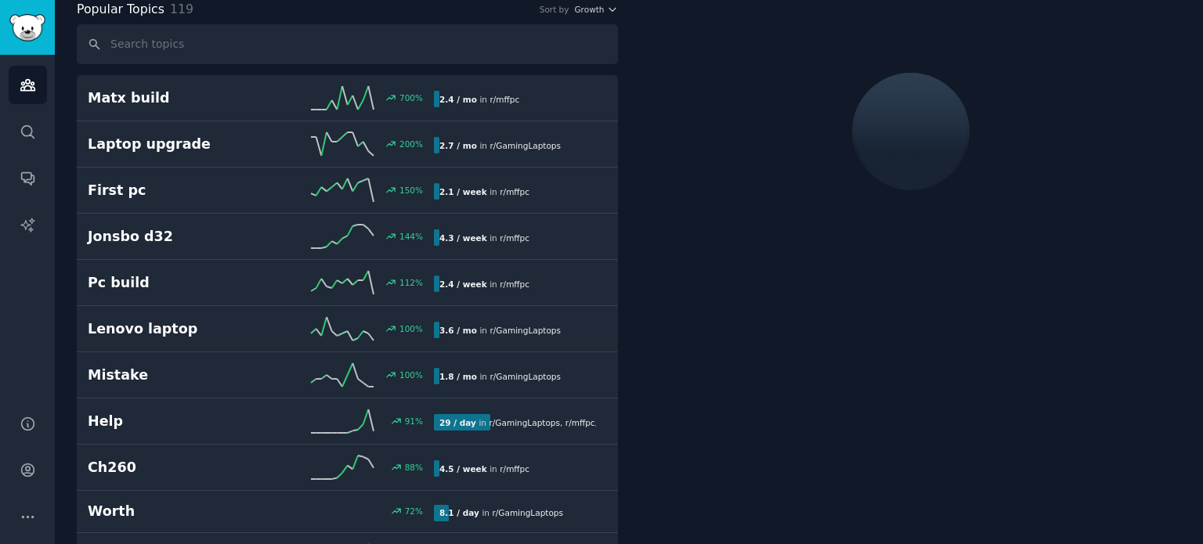
scroll to position [87, 0]
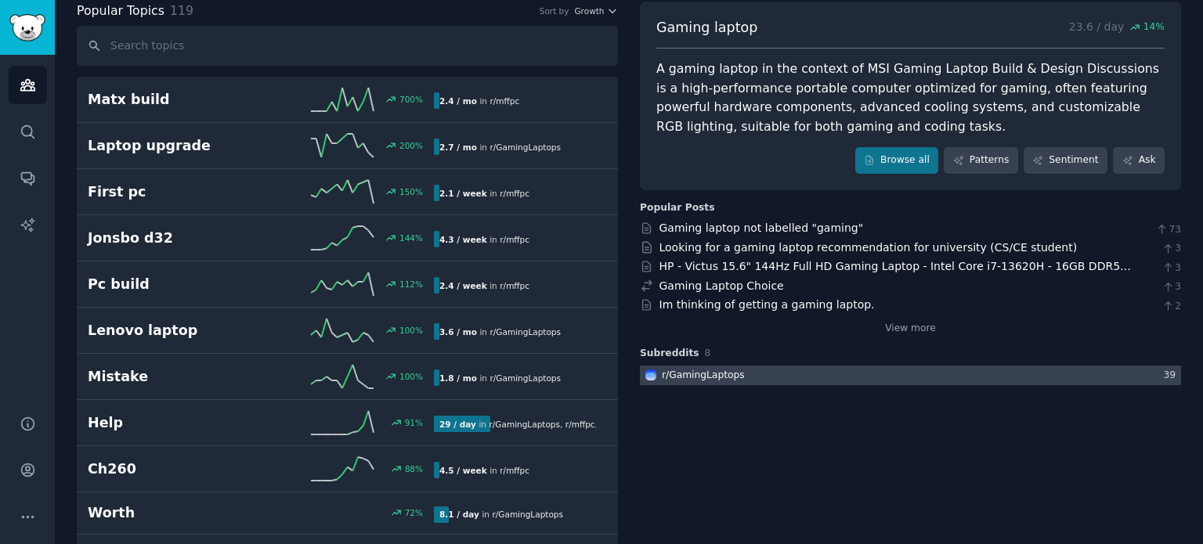
click at [890, 366] on div at bounding box center [910, 376] width 541 height 20
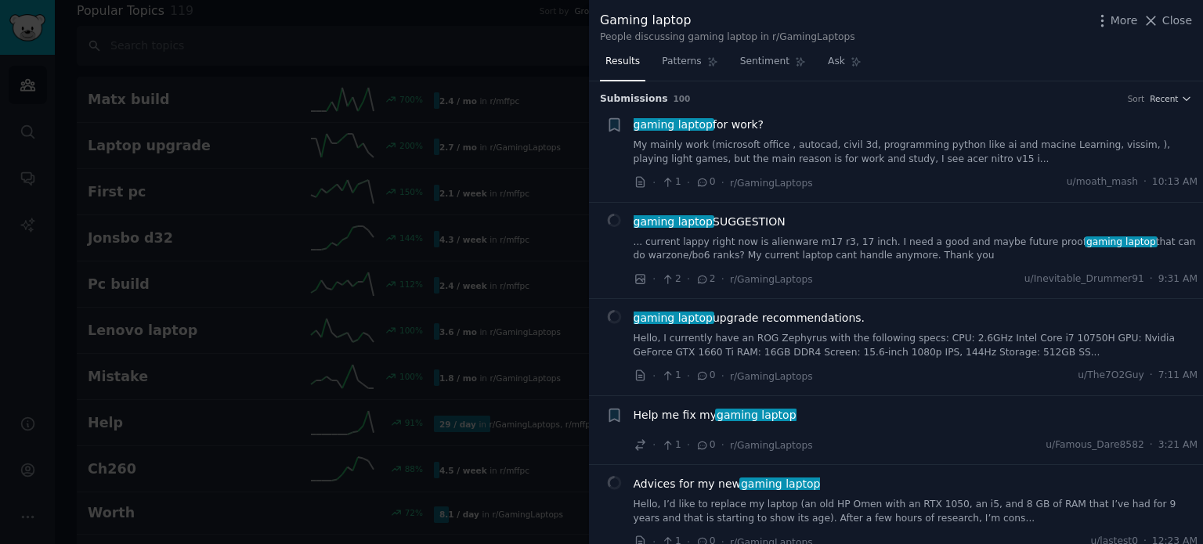
click at [736, 221] on span "gaming laptop SUGGESTION" at bounding box center [709, 222] width 152 height 16
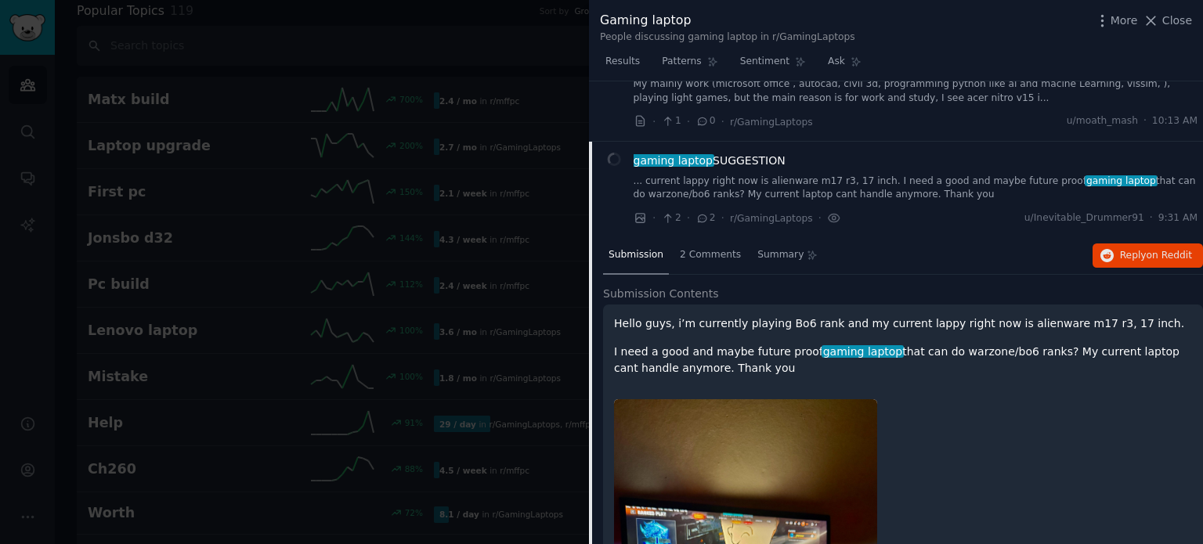
scroll to position [121, 0]
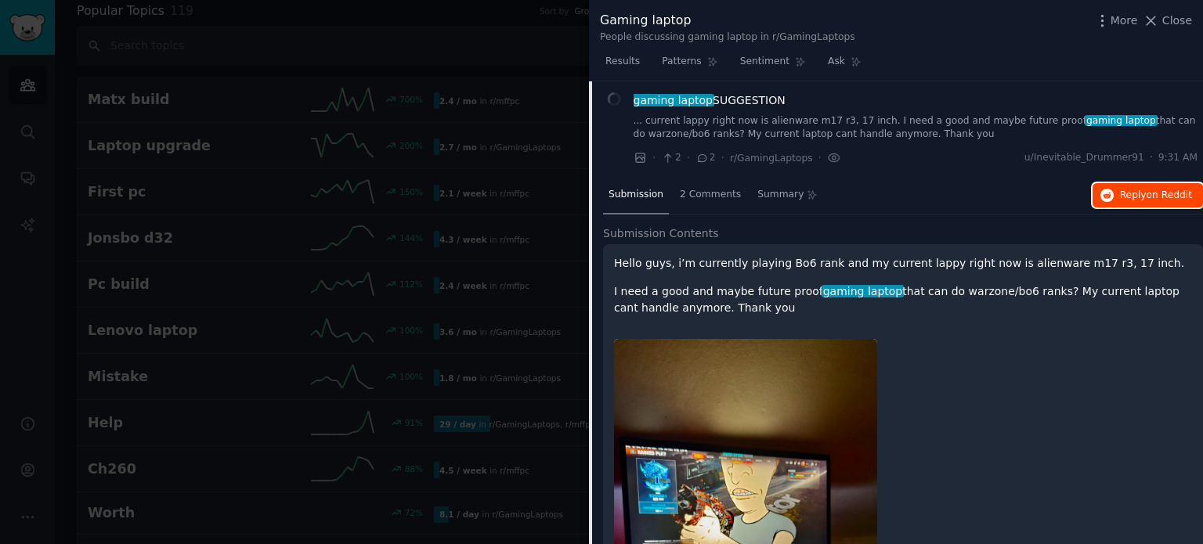
click at [1138, 203] on button "Reply on Reddit" at bounding box center [1147, 195] width 110 height 25
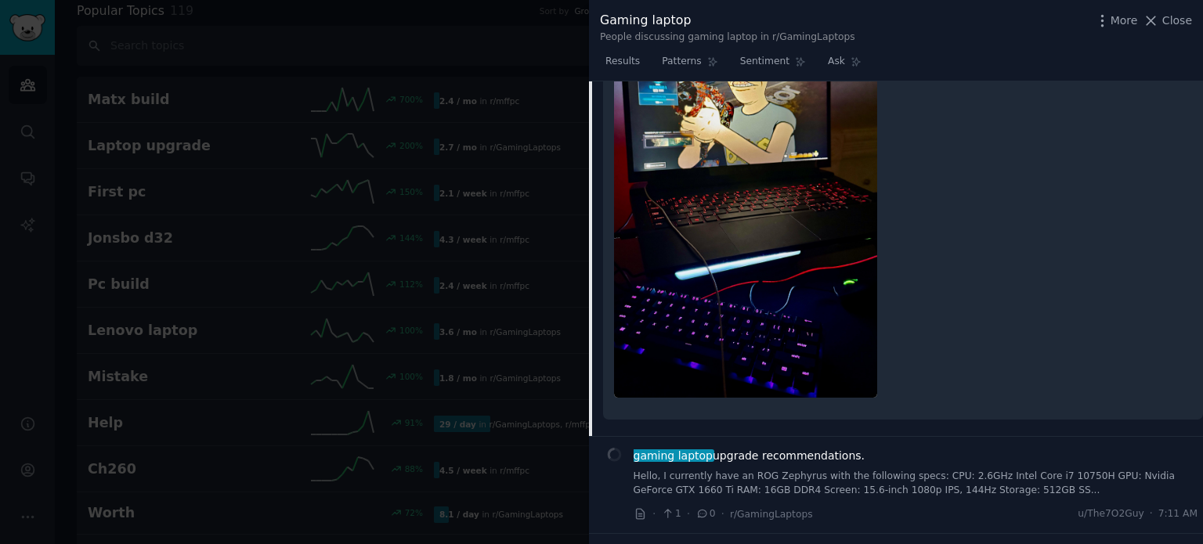
scroll to position [775, 0]
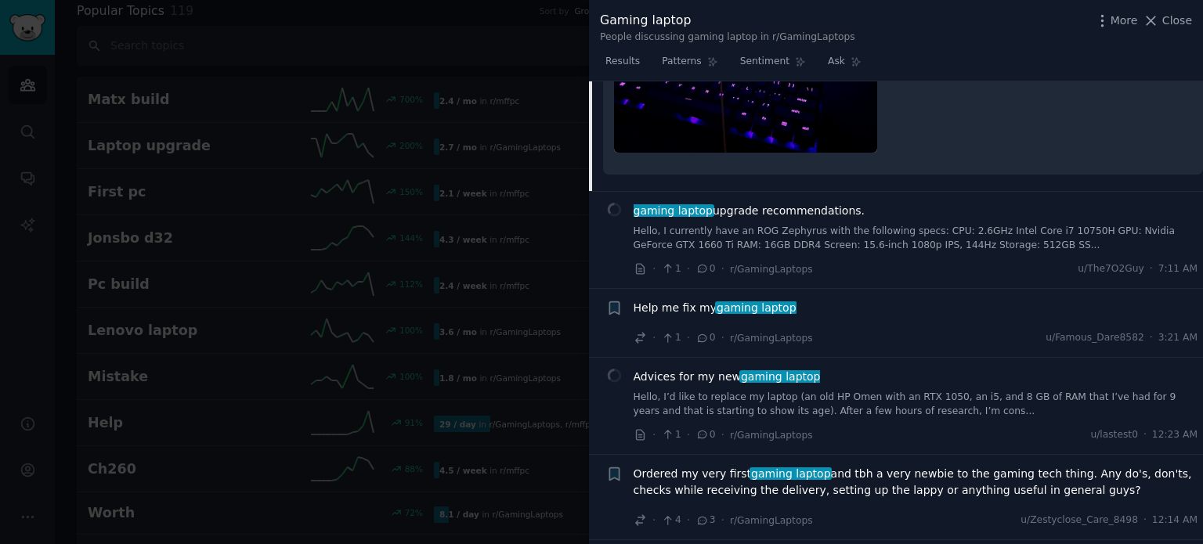
click at [725, 369] on span "Advices for my new gaming laptop" at bounding box center [726, 377] width 187 height 16
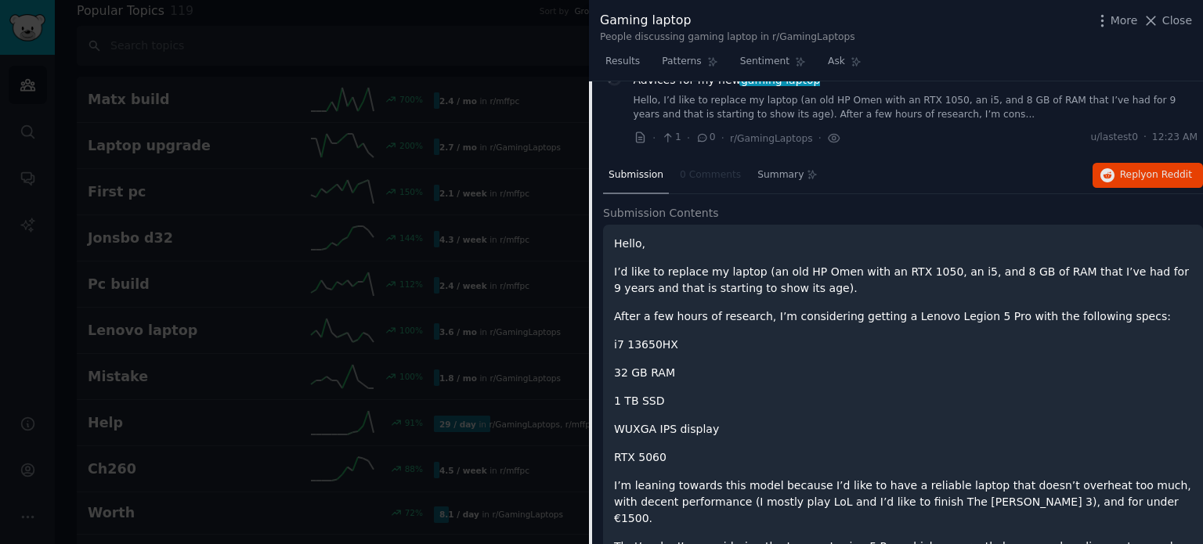
scroll to position [383, 0]
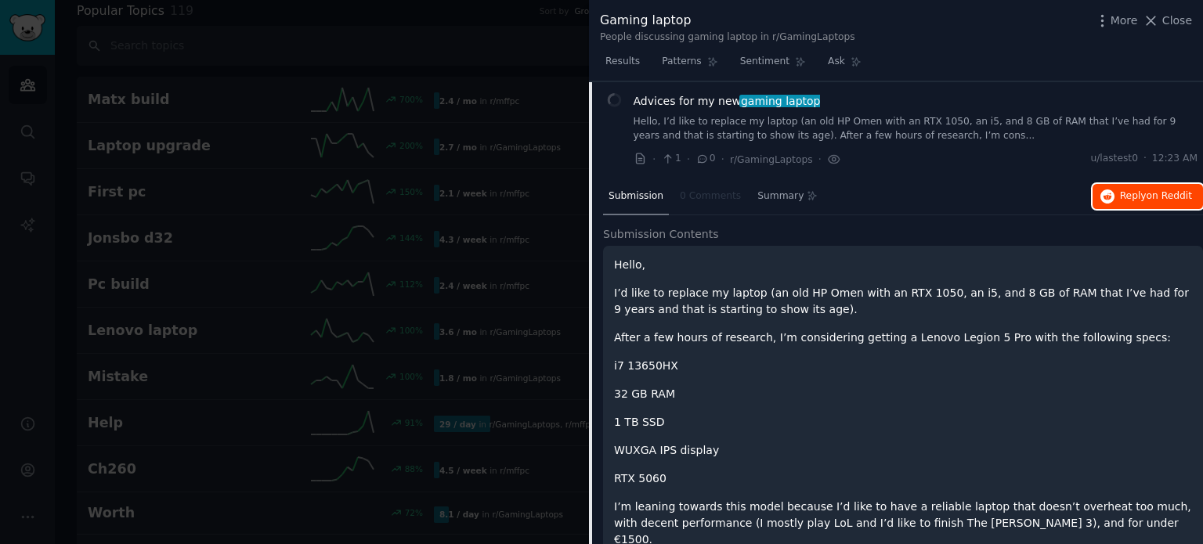
click at [1143, 193] on span "Reply on Reddit" at bounding box center [1156, 197] width 72 height 14
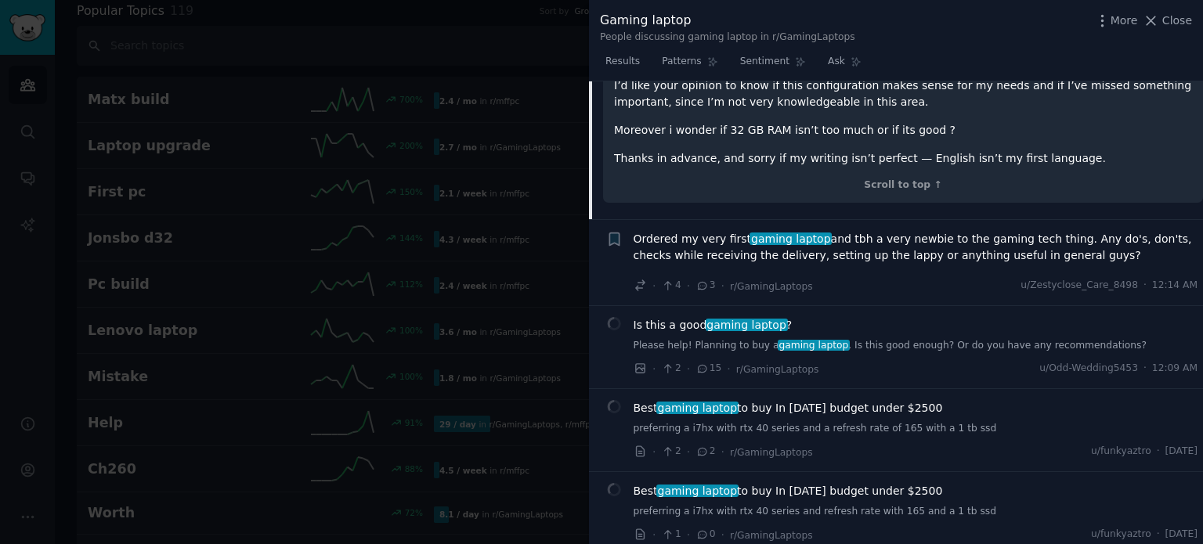
scroll to position [971, 0]
click at [680, 317] on span "Is this a good gaming laptop ?" at bounding box center [712, 325] width 159 height 16
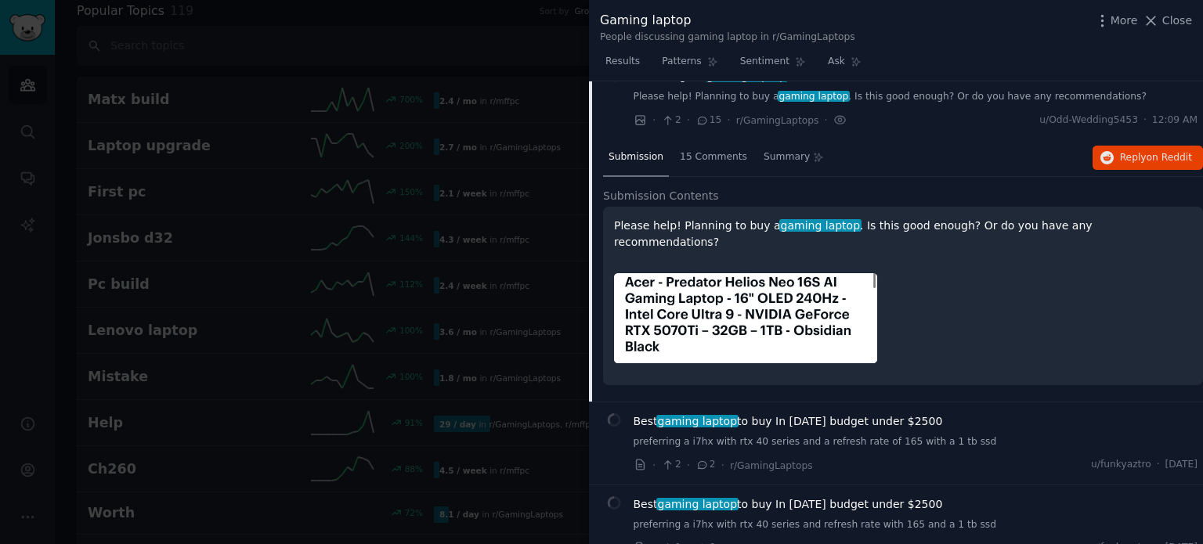
scroll to position [565, 0]
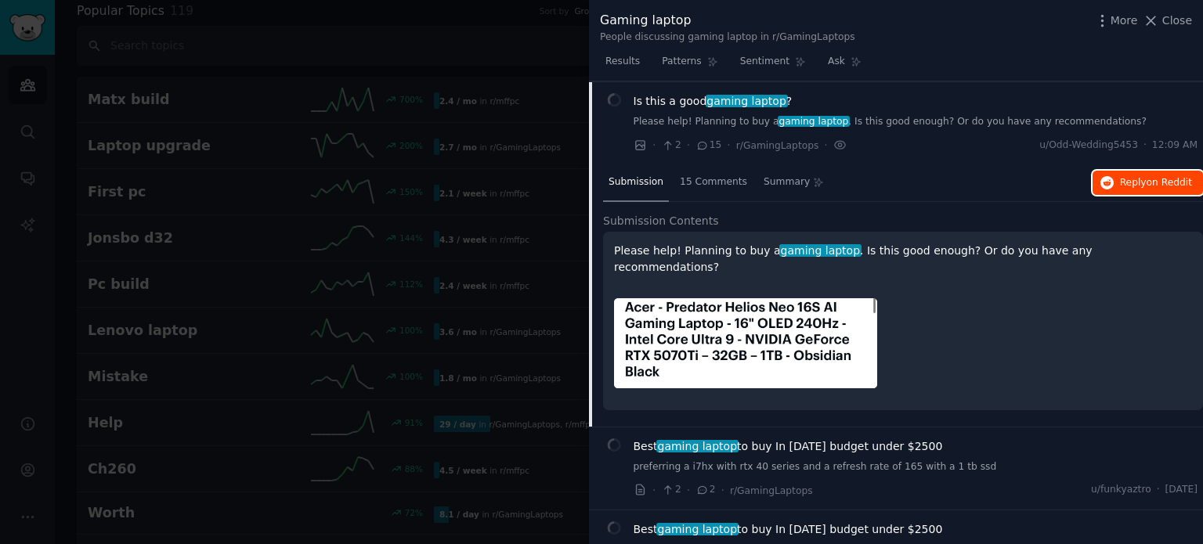
click at [1131, 186] on span "Reply on Reddit" at bounding box center [1156, 183] width 72 height 14
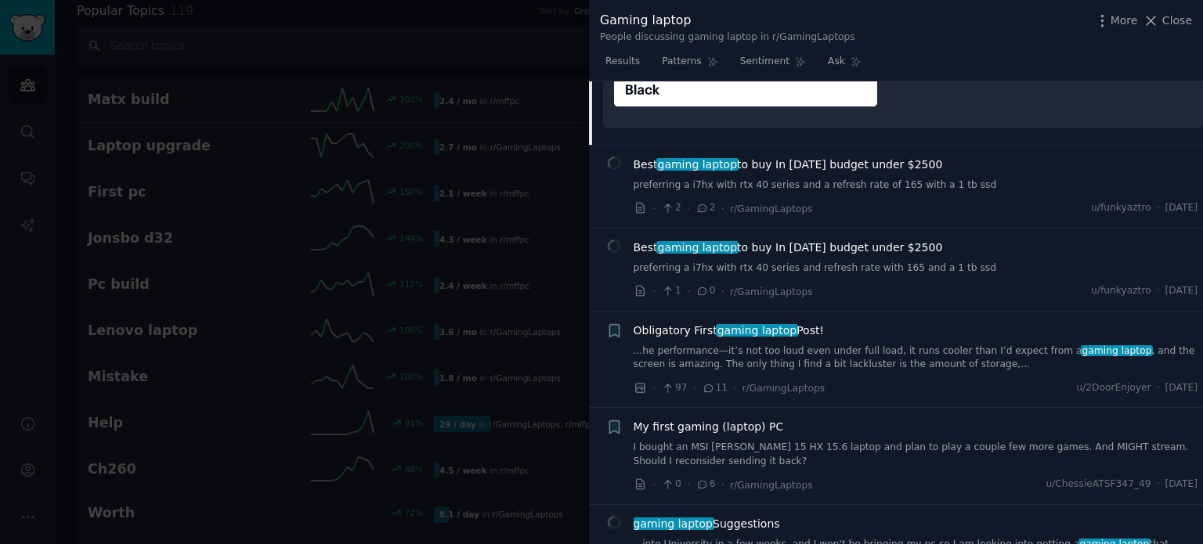
scroll to position [847, 0]
click at [763, 419] on div "My first gaming (laptop) PC I bought an MSI Katana 15 HX 15.6 laptop and plan t…" at bounding box center [915, 443] width 565 height 49
click at [756, 419] on span "My first gaming (laptop) PC" at bounding box center [708, 427] width 150 height 16
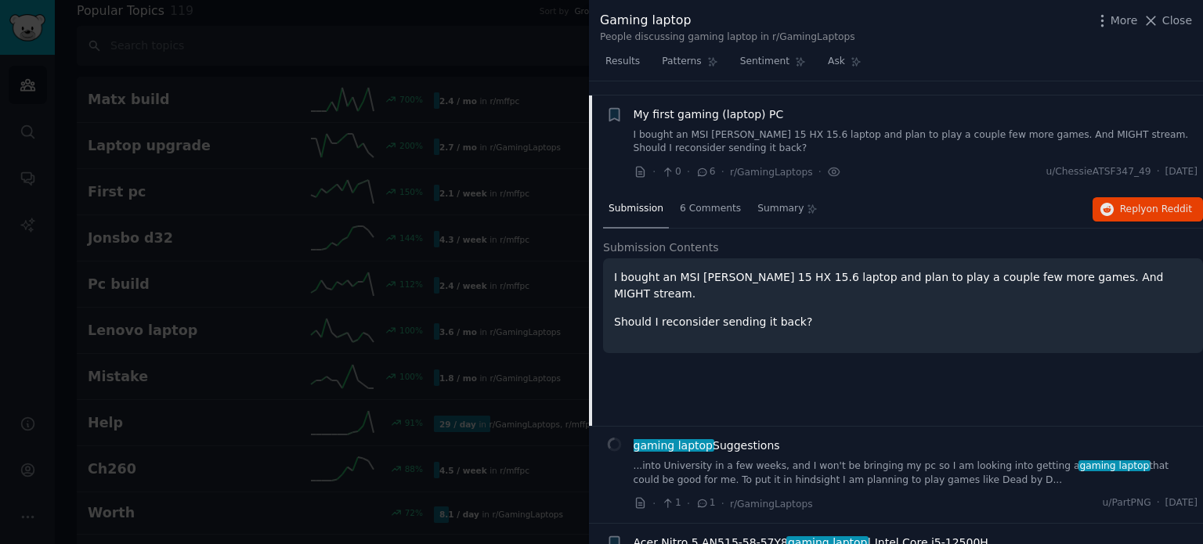
scroll to position [911, 0]
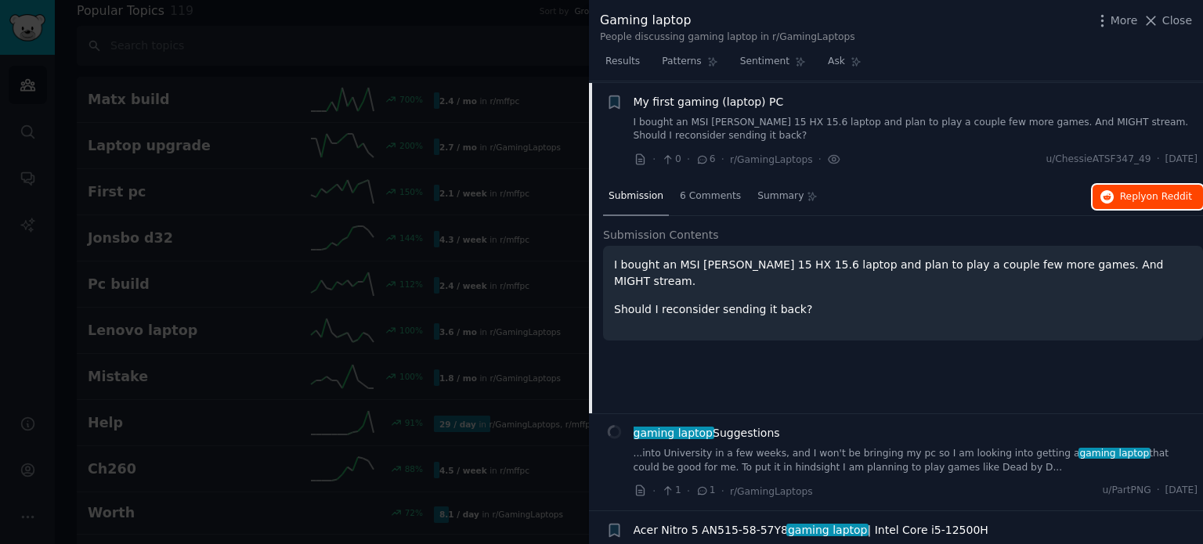
click at [1109, 199] on icon "button" at bounding box center [1107, 197] width 14 height 14
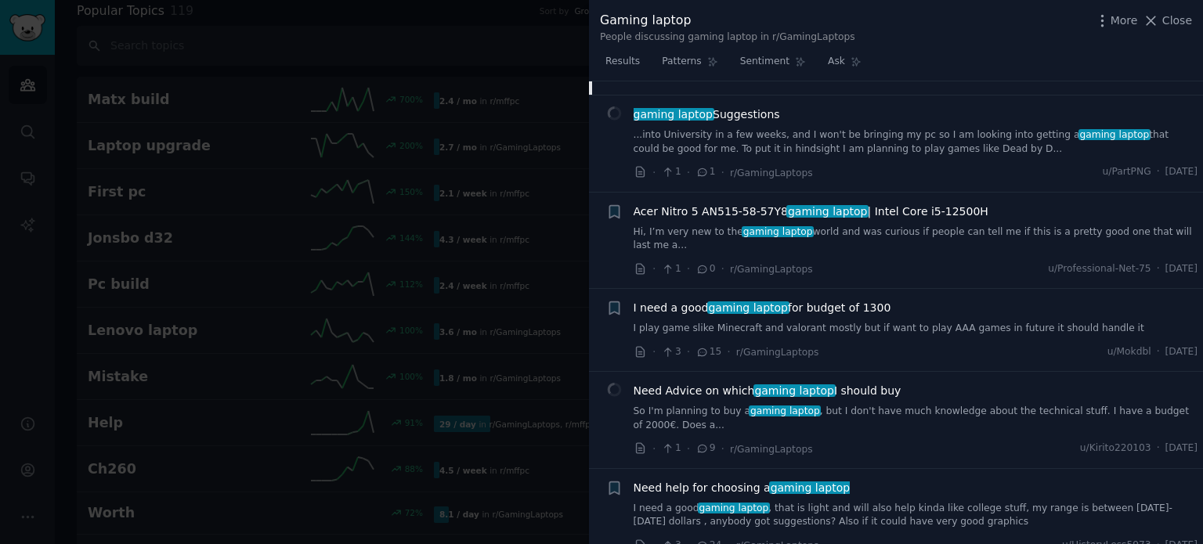
scroll to position [1230, 0]
